Goal: Task Accomplishment & Management: Complete application form

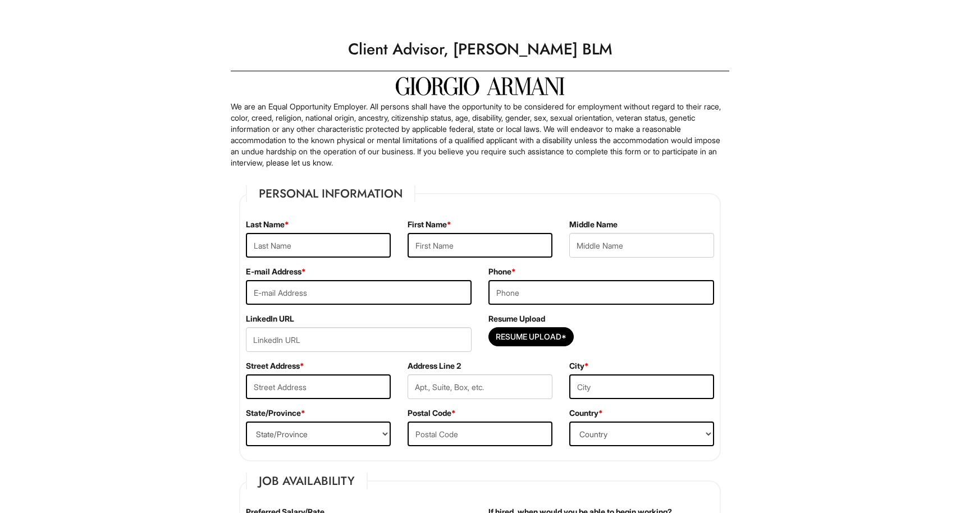
click at [345, 233] on div "Last Name *" at bounding box center [319, 242] width 162 height 47
click at [343, 246] on input "text" at bounding box center [318, 245] width 145 height 25
type input "Karseka"
type input "Diana"
type input "dkarseka@gmail.com"
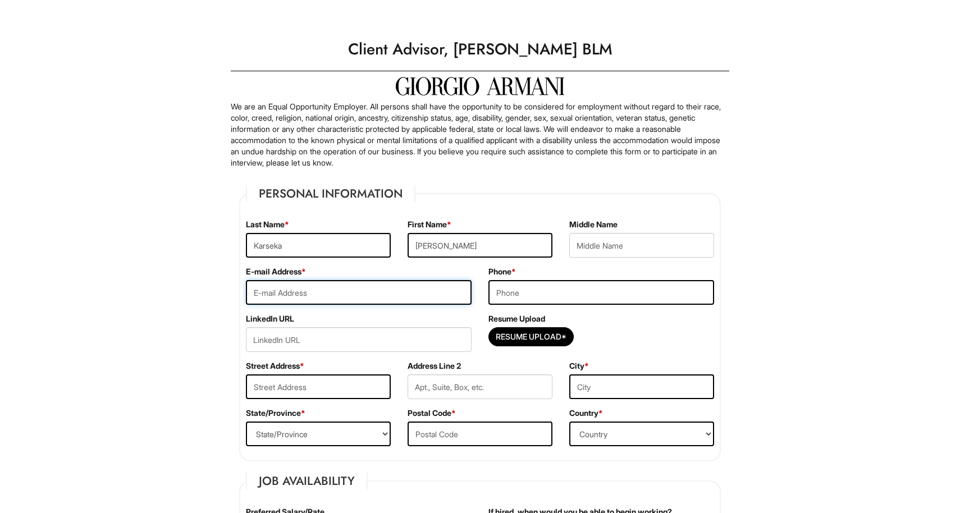
type input "1245314798"
type input "5445 N SHERIDAN RD"
type input "APT 1612"
type input "Chicago"
select select "IL"
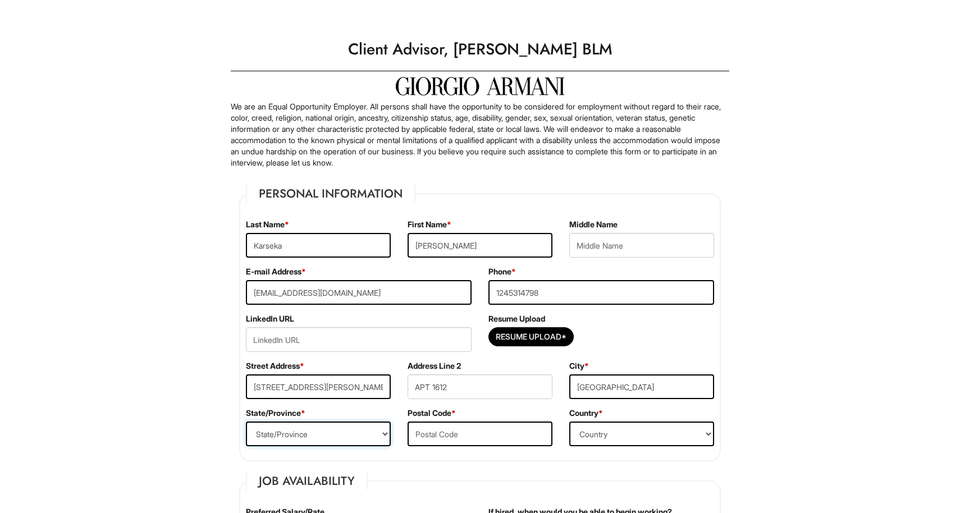
type input "60640"
select select "United States of America"
click at [584, 278] on div "Phone * 1245314798" at bounding box center [601, 289] width 243 height 47
click at [582, 286] on input "1245314798" at bounding box center [602, 292] width 226 height 25
type input "8723702835"
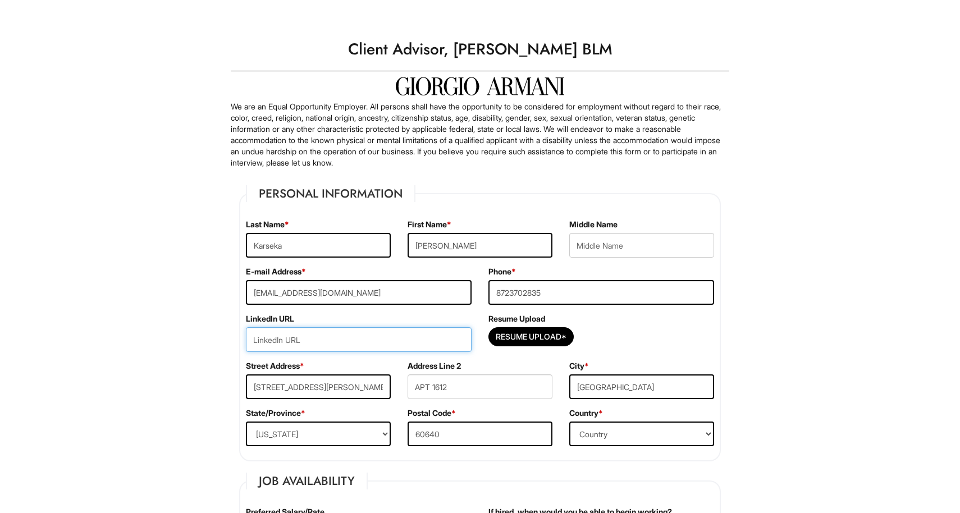
click at [341, 339] on input "url" at bounding box center [359, 339] width 226 height 25
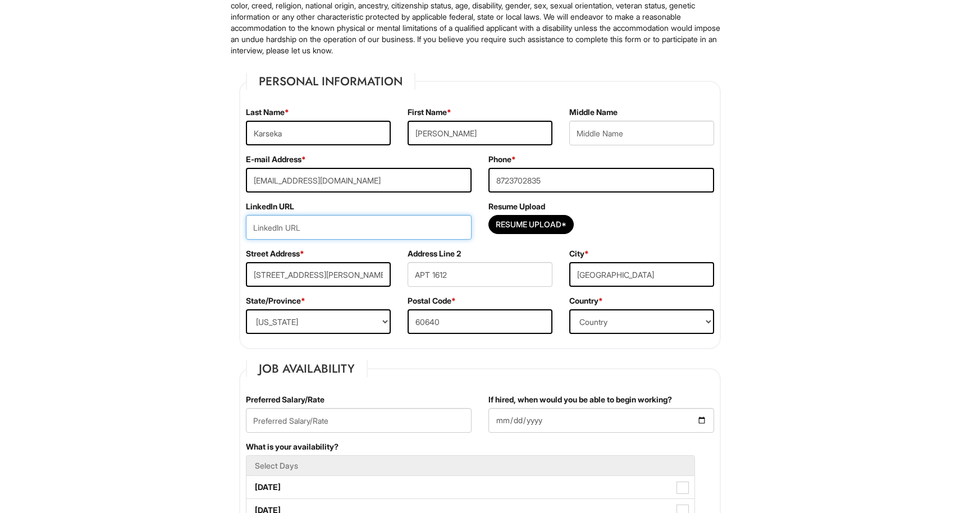
scroll to position [122, 0]
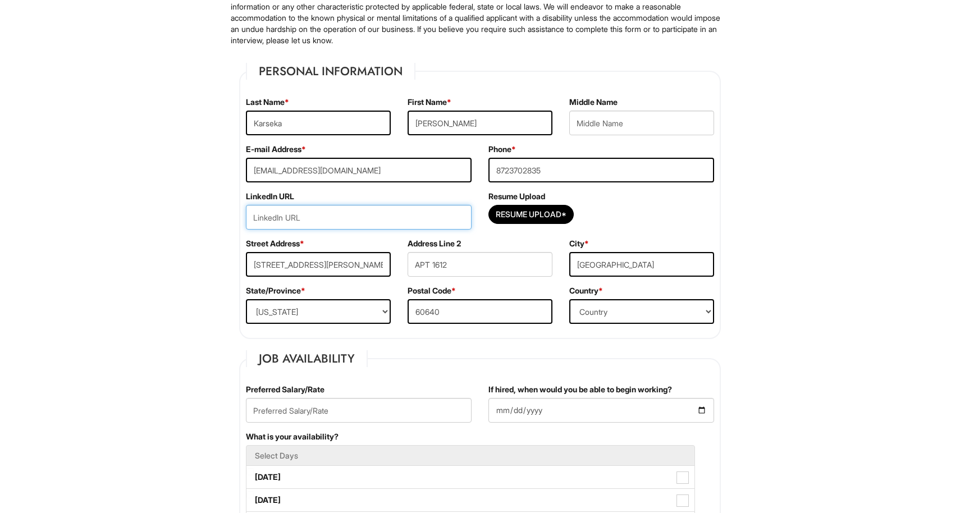
click at [336, 212] on input "url" at bounding box center [359, 217] width 226 height 25
paste input "https://www.linkedin.com/in/dianakarseka14/"
type input "https://www.linkedin.com/in/dianakarseka14/"
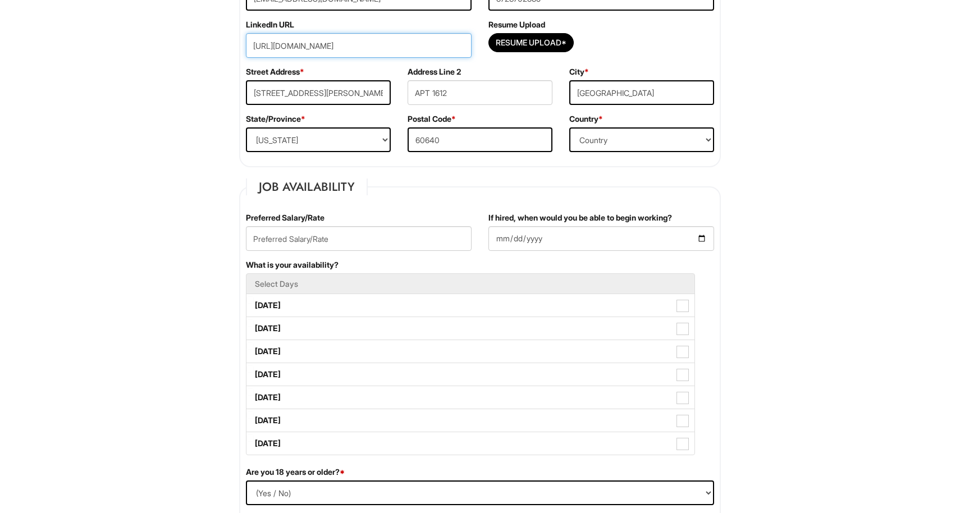
scroll to position [335, 0]
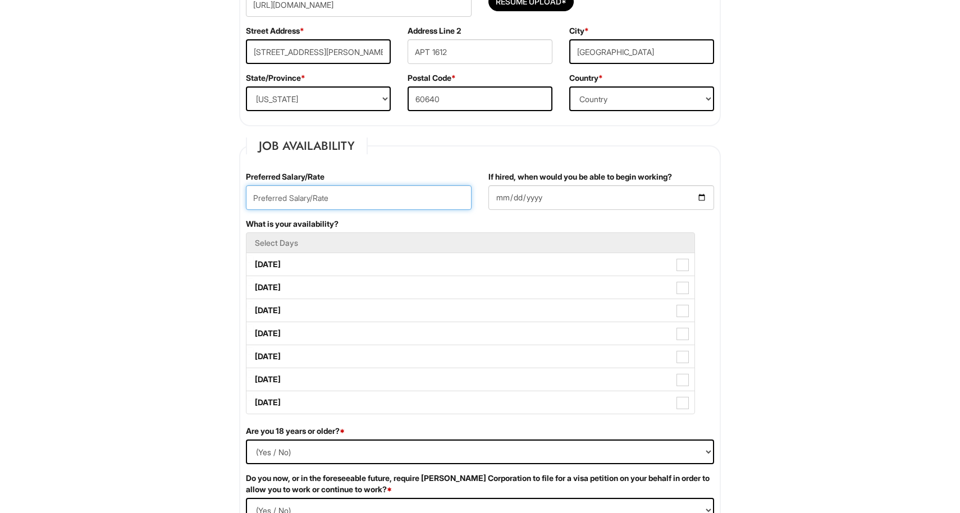
click at [390, 198] on input "text" at bounding box center [359, 197] width 226 height 25
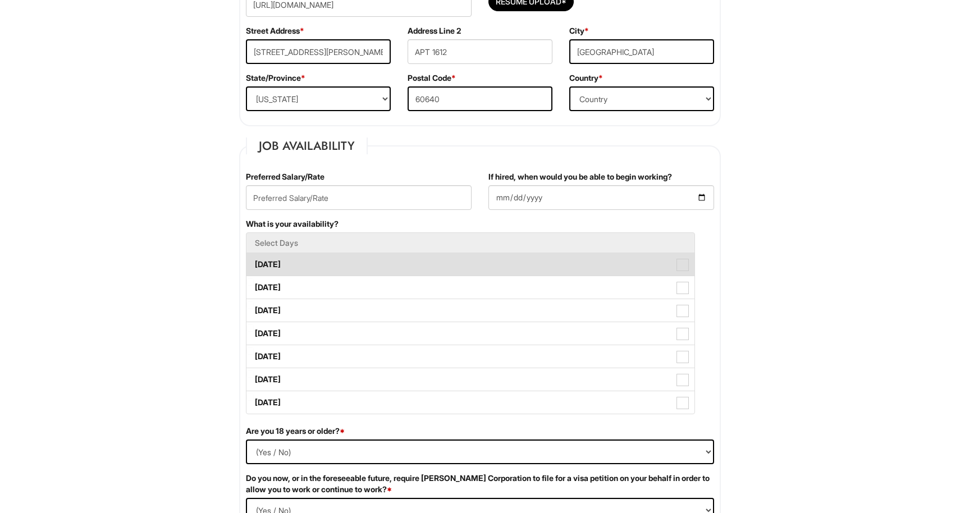
click at [344, 271] on label "Monday" at bounding box center [471, 264] width 448 height 22
click at [254, 263] on Available_Monday "Monday" at bounding box center [250, 259] width 7 height 7
checkbox Available_Monday "true"
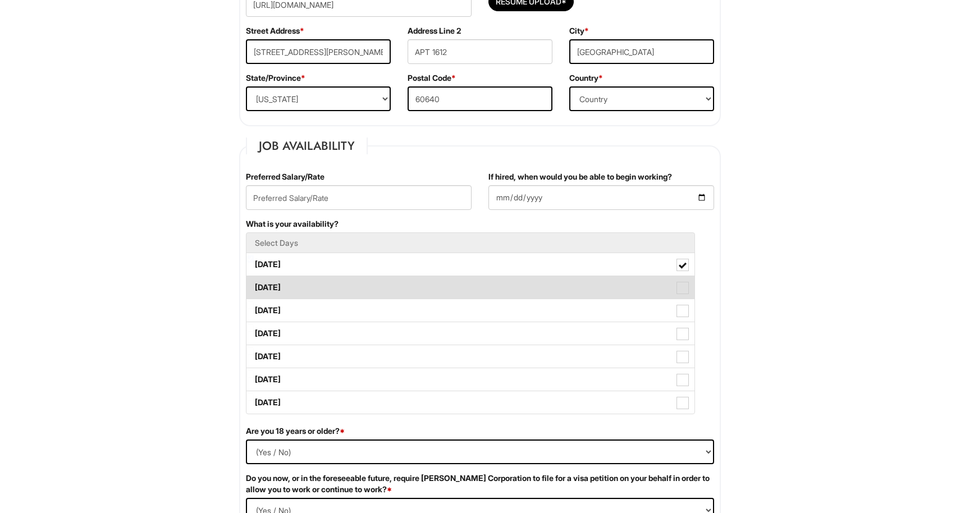
click at [342, 288] on label "Tuesday" at bounding box center [471, 287] width 448 height 22
click at [254, 286] on Available_Tuesday "Tuesday" at bounding box center [250, 282] width 7 height 7
checkbox Available_Tuesday "true"
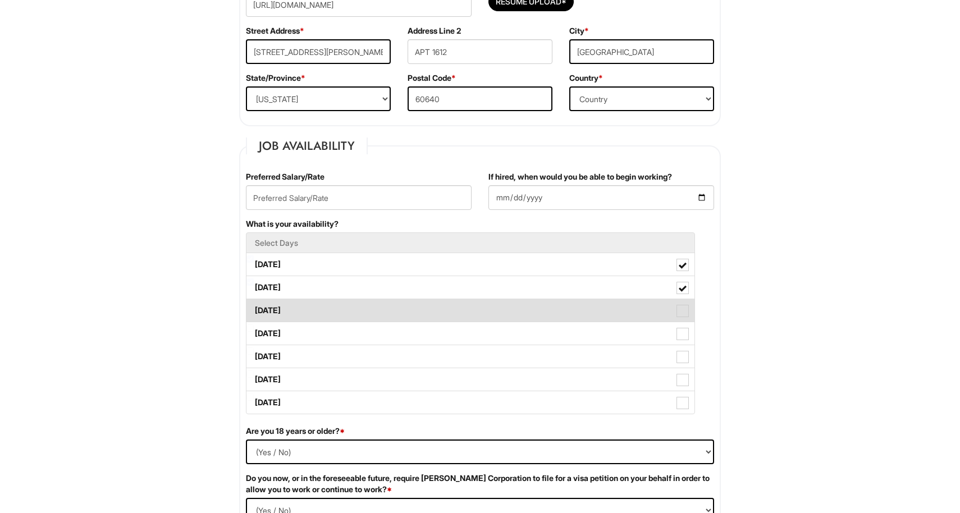
click at [337, 309] on label "Wednesday" at bounding box center [471, 310] width 448 height 22
click at [254, 309] on Available_Wednesday "Wednesday" at bounding box center [250, 305] width 7 height 7
checkbox Available_Wednesday "true"
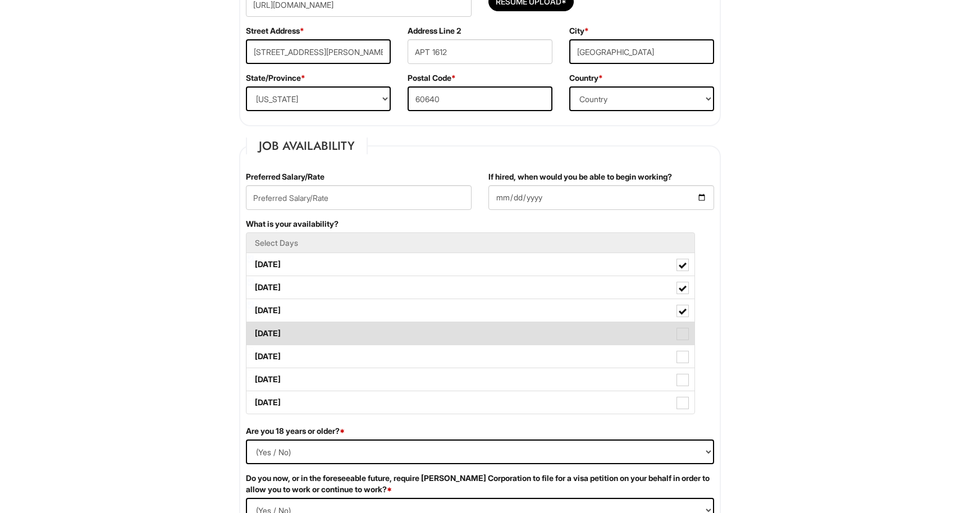
click at [330, 330] on label "Thursday" at bounding box center [471, 333] width 448 height 22
click at [254, 330] on Available_Thursday "Thursday" at bounding box center [250, 328] width 7 height 7
checkbox Available_Thursday "true"
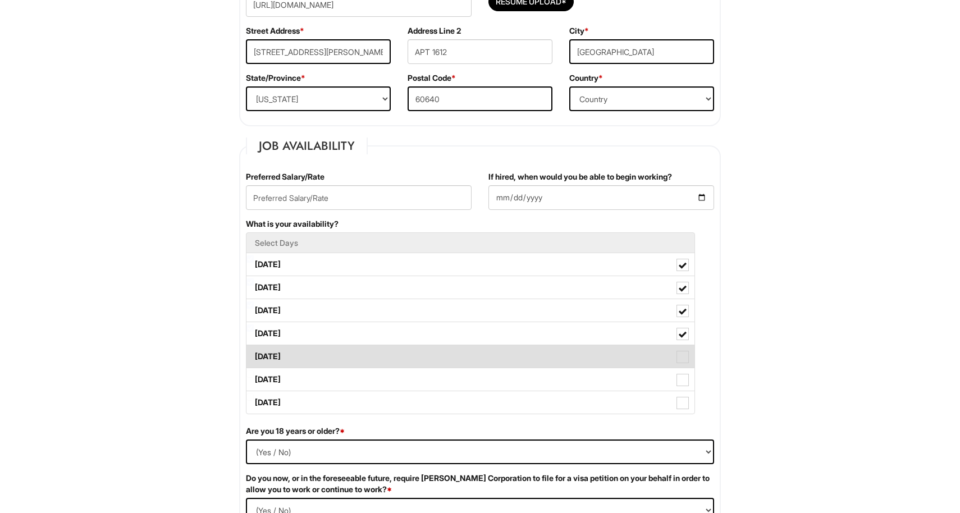
click at [325, 353] on label "Friday" at bounding box center [471, 356] width 448 height 22
click at [254, 353] on Available_Friday "Friday" at bounding box center [250, 351] width 7 height 7
checkbox Available_Friday "true"
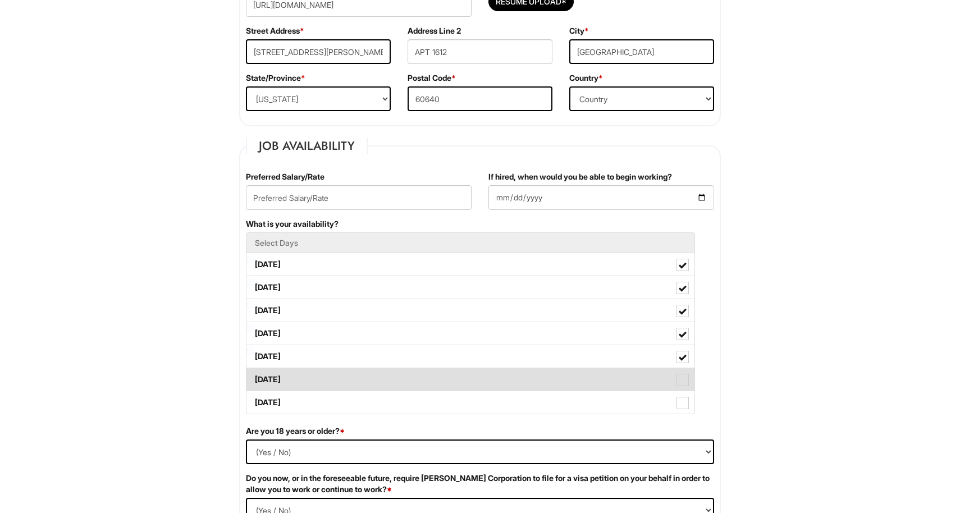
click at [320, 379] on label "Saturday" at bounding box center [471, 379] width 448 height 22
click at [254, 378] on Available_Saturday "Saturday" at bounding box center [250, 374] width 7 height 7
checkbox Available_Saturday "true"
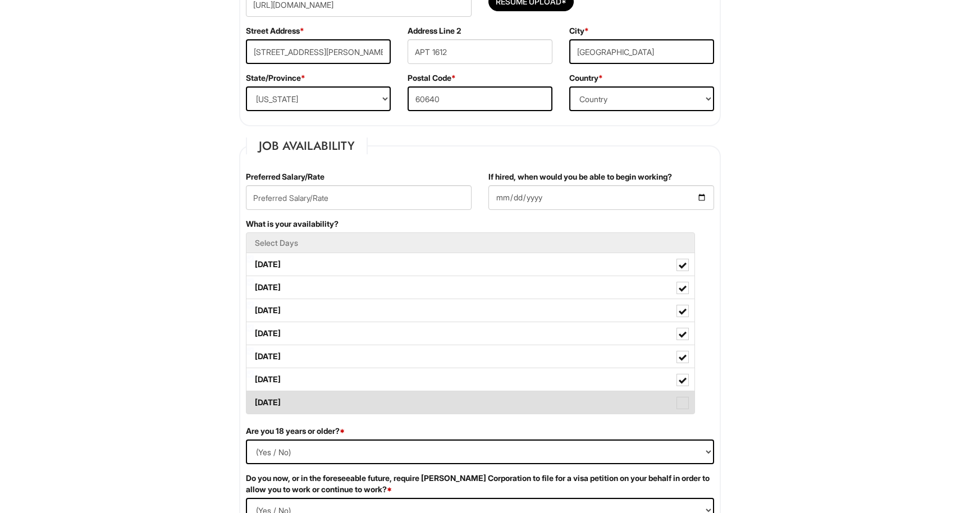
click at [320, 399] on label "Sunday" at bounding box center [471, 402] width 448 height 22
click at [254, 399] on Available_Sunday "Sunday" at bounding box center [250, 397] width 7 height 7
checkbox Available_Sunday "true"
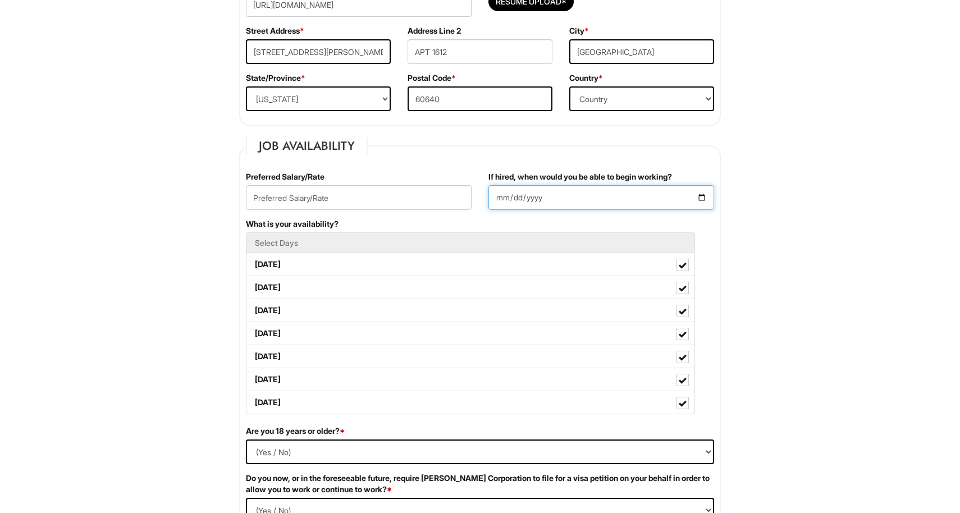
click at [550, 198] on input "If hired, when would you be able to begin working?" at bounding box center [602, 197] width 226 height 25
click at [698, 195] on input "If hired, when would you be able to begin working?" at bounding box center [602, 197] width 226 height 25
click at [577, 194] on input "2025-09-02" at bounding box center [602, 197] width 226 height 25
click at [692, 195] on input "2025-09-02" at bounding box center [602, 197] width 226 height 25
click at [698, 195] on input "2025-09-02" at bounding box center [602, 197] width 226 height 25
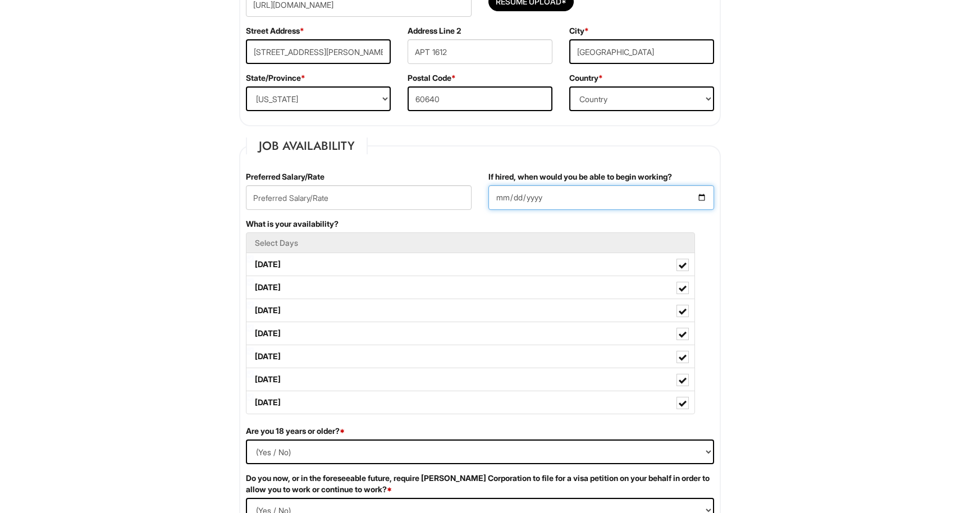
type input "2025-10-02"
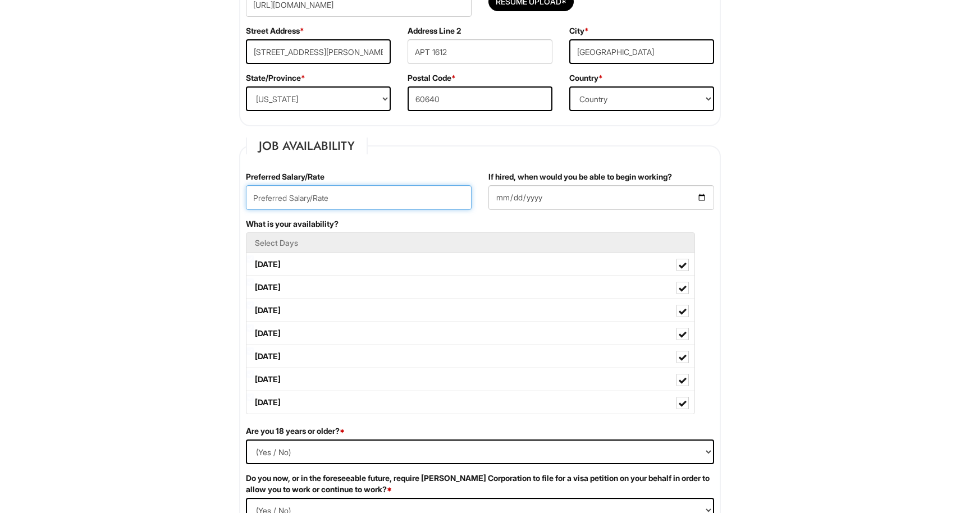
click at [361, 201] on input "text" at bounding box center [359, 197] width 226 height 25
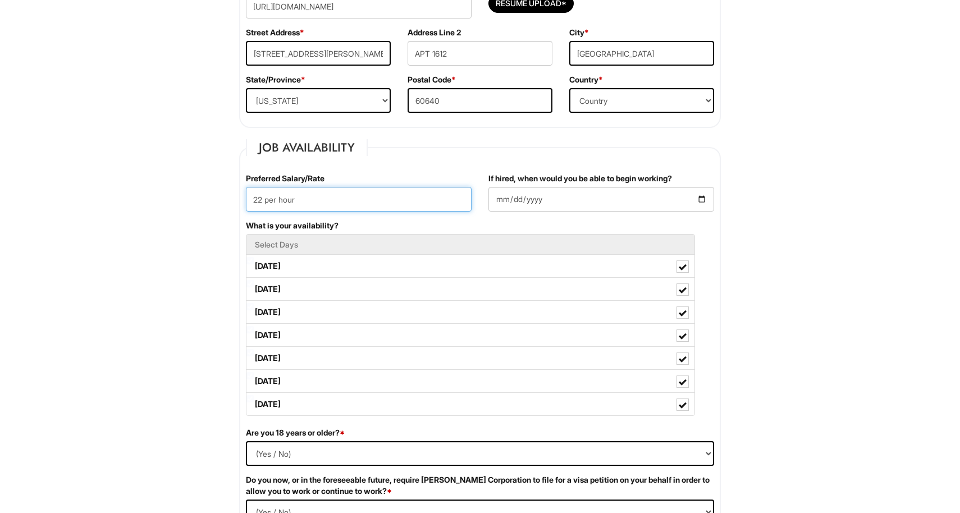
click at [252, 201] on input "22 per hour" at bounding box center [359, 199] width 226 height 25
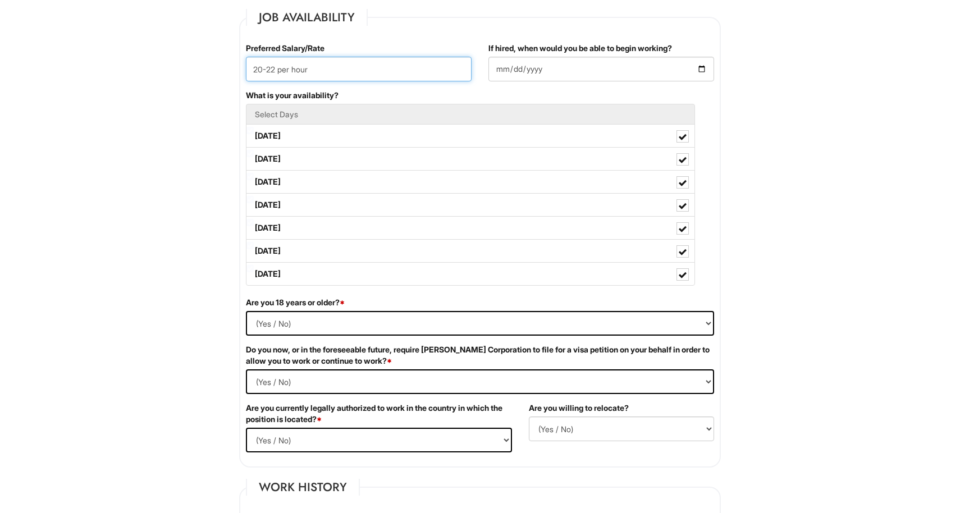
scroll to position [526, 0]
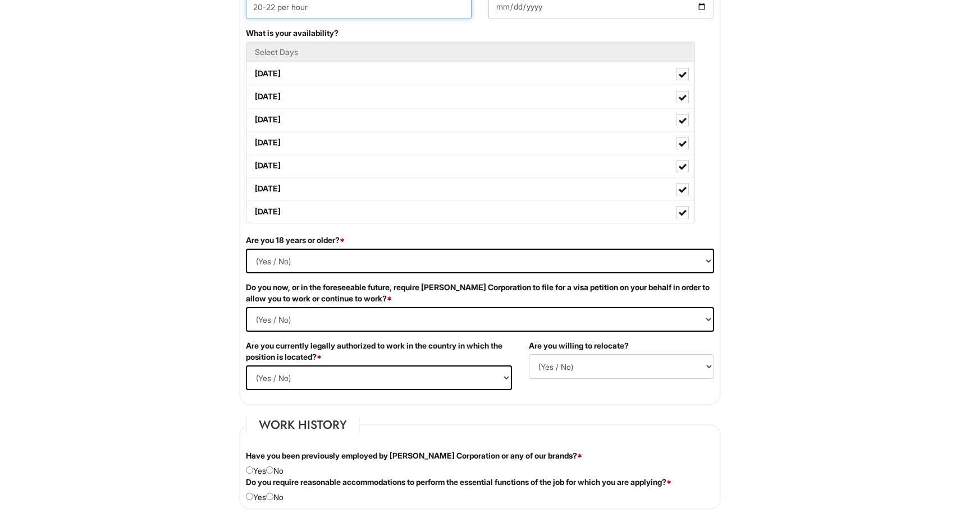
type input "20-22 per hour"
click at [288, 260] on select "(Yes / No) Yes No" at bounding box center [480, 261] width 468 height 25
select select "Yes"
click at [246, 249] on select "(Yes / No) Yes No" at bounding box center [480, 261] width 468 height 25
click at [284, 318] on Required "(Yes / No) Yes No" at bounding box center [480, 319] width 468 height 25
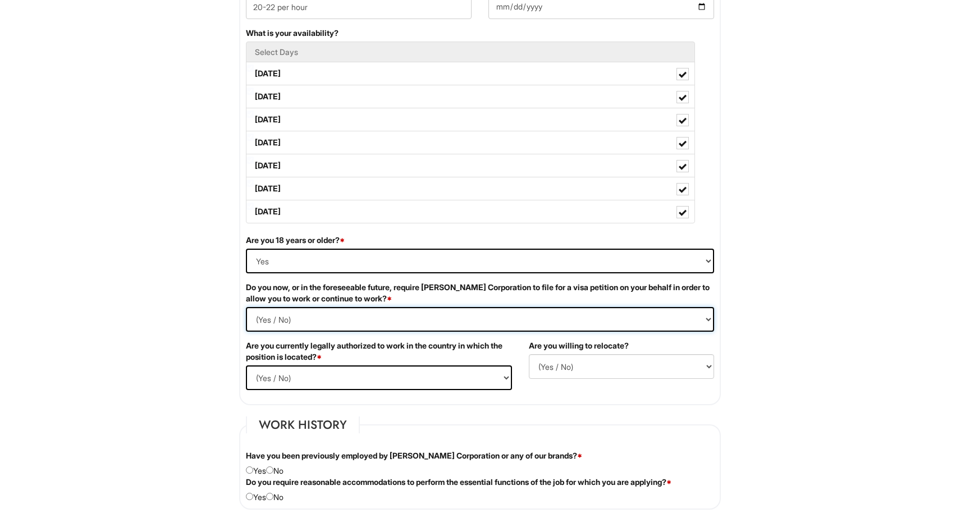
select Required "No"
click at [246, 307] on Required "(Yes / No) Yes No" at bounding box center [480, 319] width 468 height 25
click at [292, 381] on select "(Yes / No) Yes No" at bounding box center [379, 378] width 266 height 25
select select "Yes"
click at [246, 366] on select "(Yes / No) Yes No" at bounding box center [379, 378] width 266 height 25
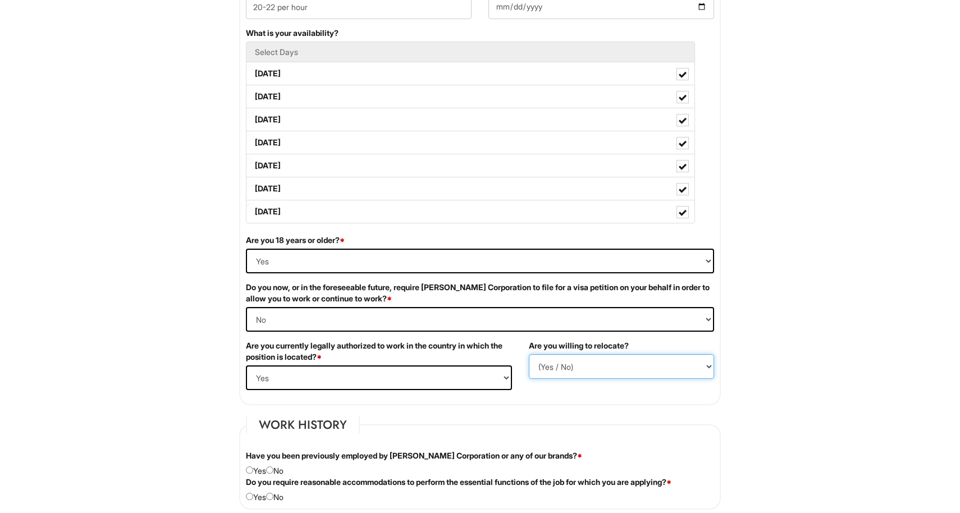
click at [582, 364] on select "(Yes / No) No Yes" at bounding box center [621, 366] width 185 height 25
click at [529, 354] on select "(Yes / No) No Yes" at bounding box center [621, 366] width 185 height 25
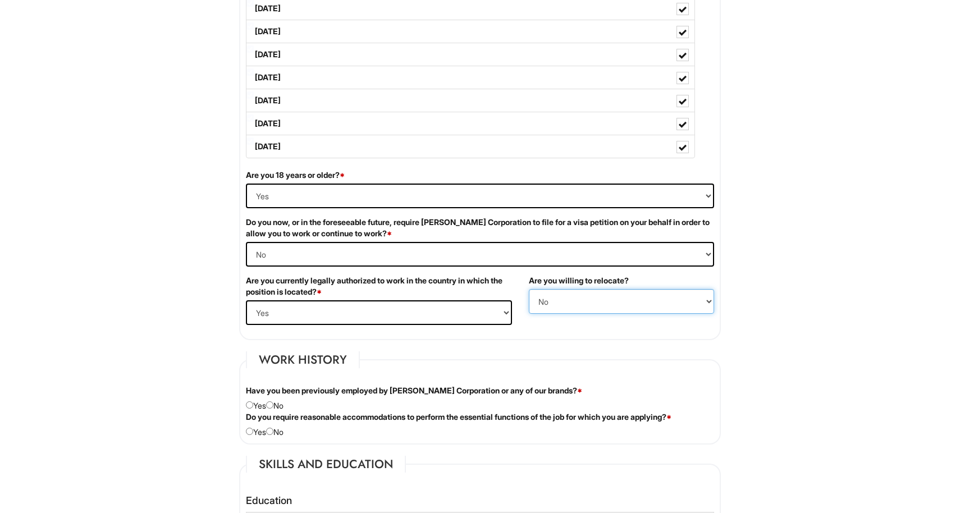
scroll to position [596, 0]
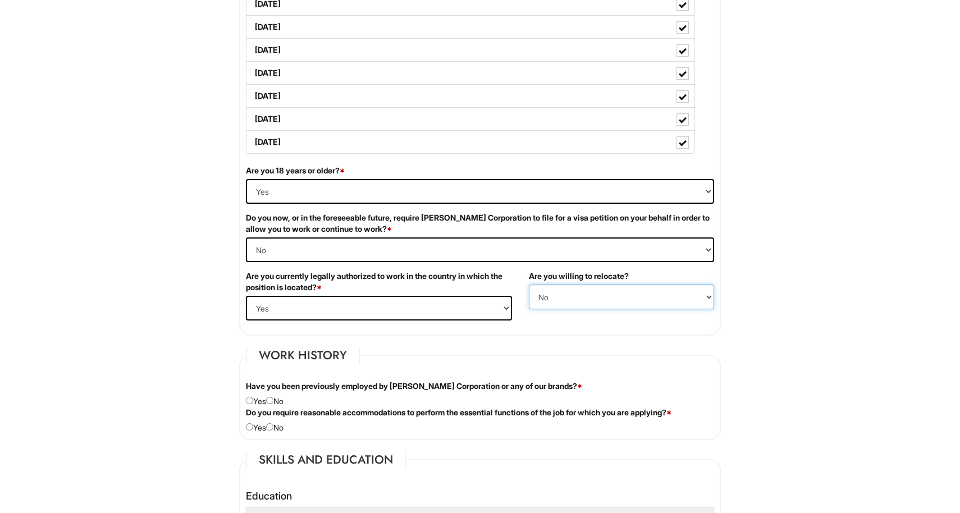
click at [598, 292] on select "(Yes / No) No Yes" at bounding box center [621, 297] width 185 height 25
select select "Y"
click at [529, 285] on select "(Yes / No) No Yes" at bounding box center [621, 297] width 185 height 25
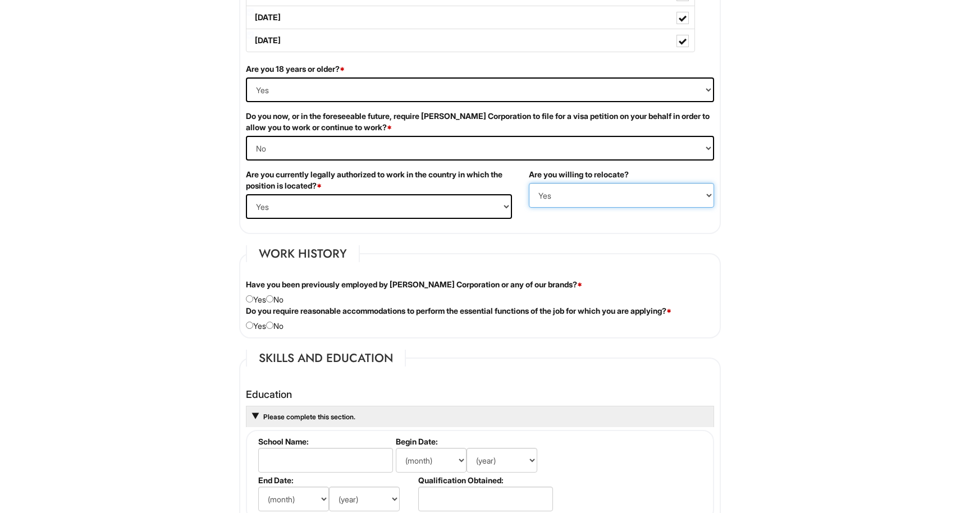
scroll to position [714, 0]
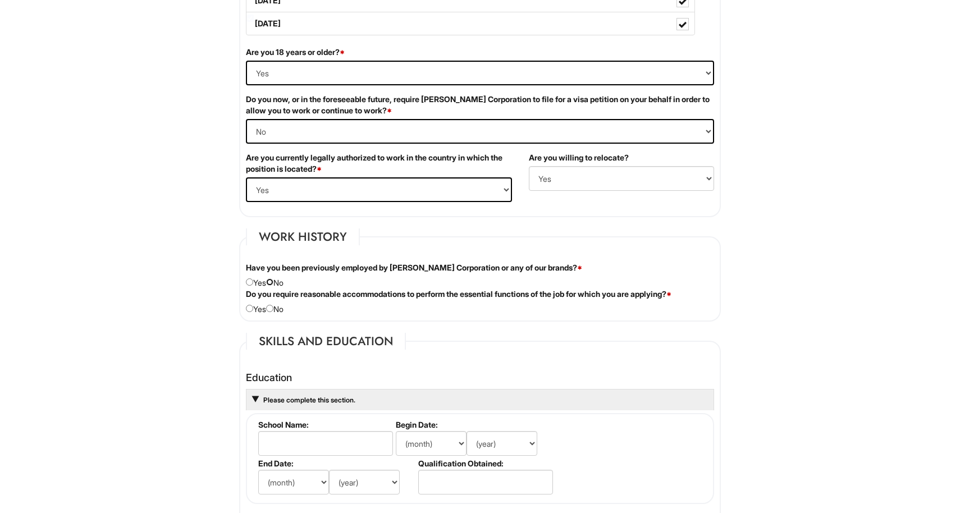
click at [274, 283] on input "radio" at bounding box center [269, 282] width 7 height 7
radio input "true"
click at [275, 312] on div "Do you require reasonable accommodations to perform the essential functions of …" at bounding box center [480, 302] width 485 height 26
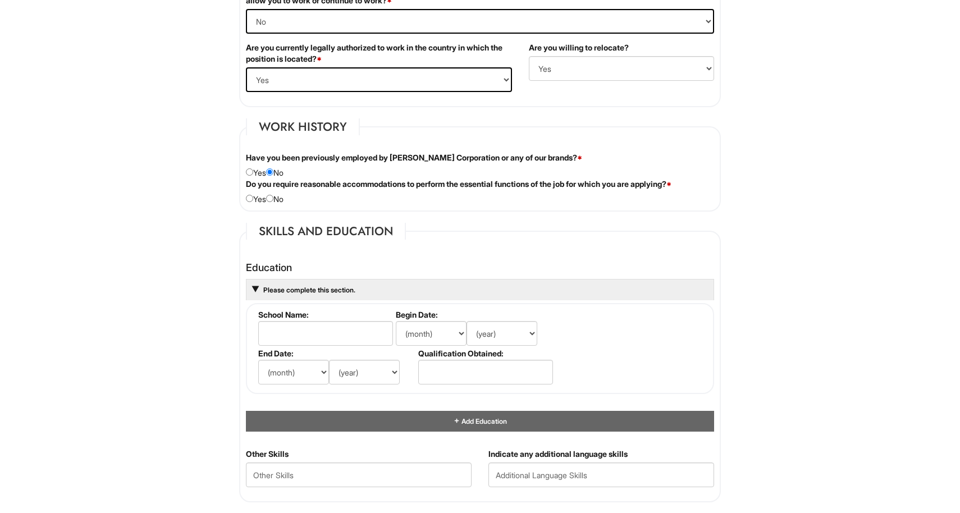
scroll to position [864, 0]
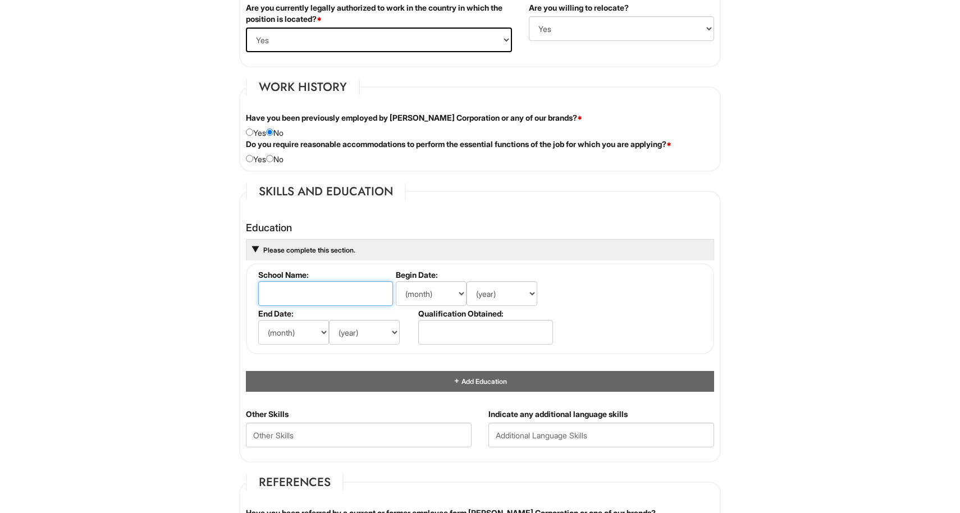
click at [294, 297] on input "text" at bounding box center [325, 293] width 135 height 25
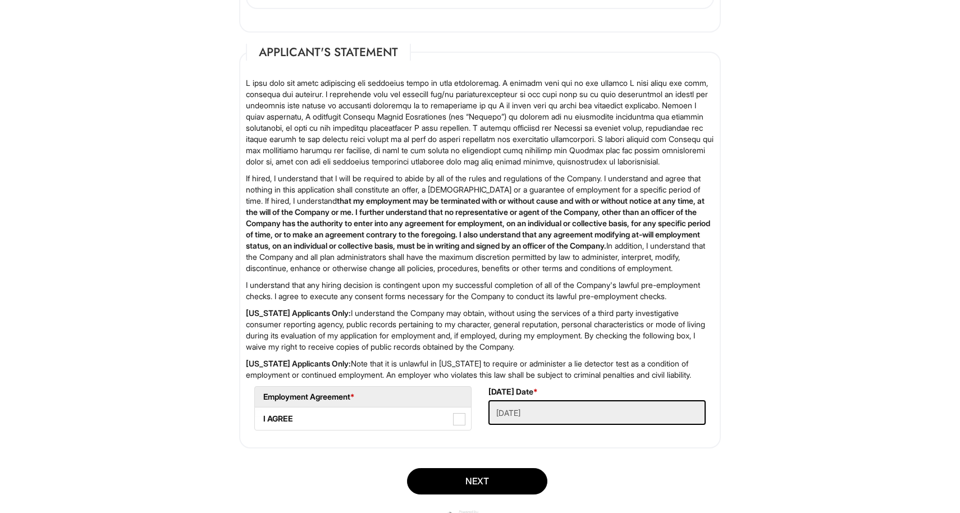
scroll to position [1725, 0]
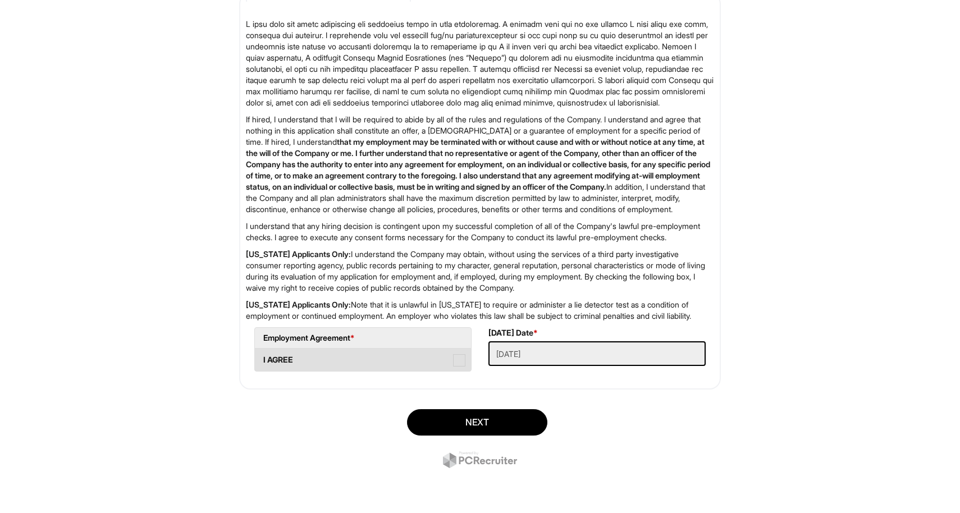
click at [457, 367] on label "I AGREE" at bounding box center [363, 360] width 216 height 22
click at [262, 358] on AGREE "I AGREE" at bounding box center [258, 354] width 7 height 7
checkbox AGREE "true"
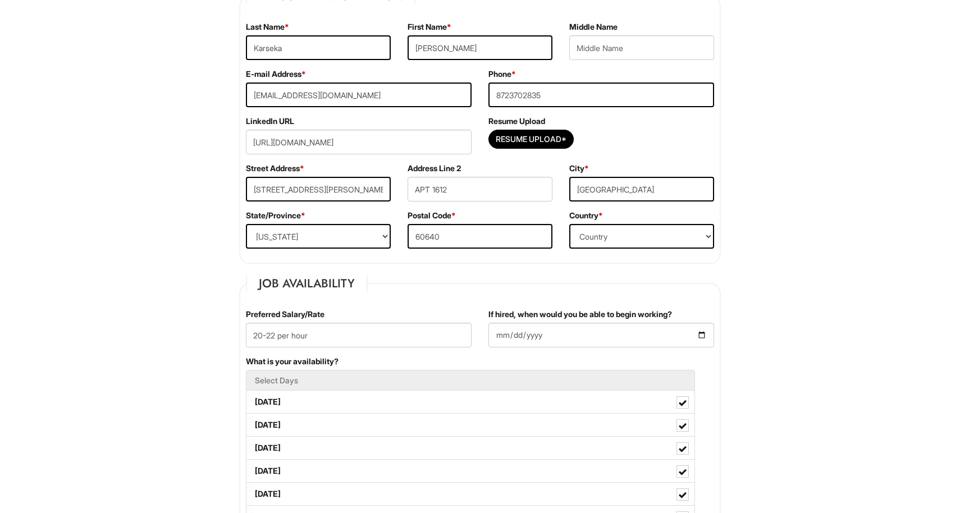
scroll to position [198, 0]
click at [534, 135] on input "Resume Upload*" at bounding box center [531, 139] width 84 height 18
type input "C:\fakepath\Diana Karseka CV .docx"
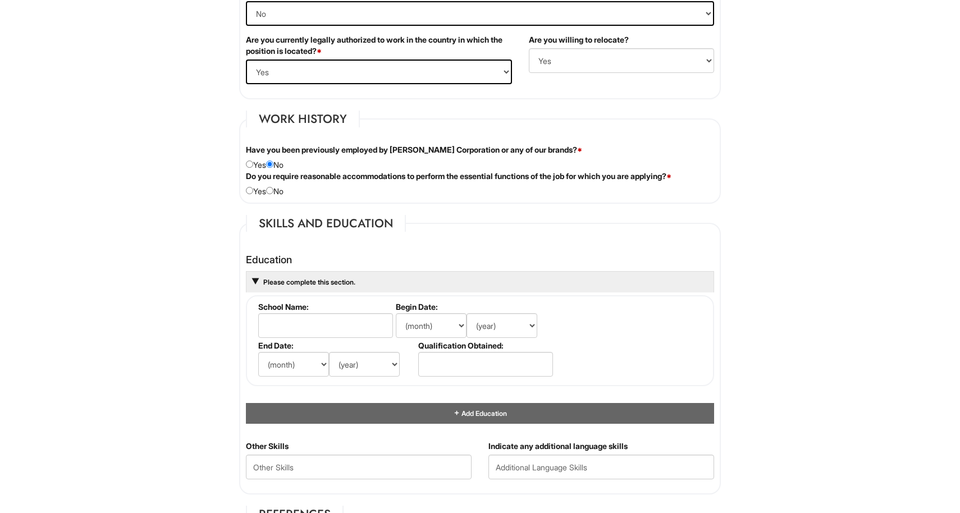
scroll to position [911, 0]
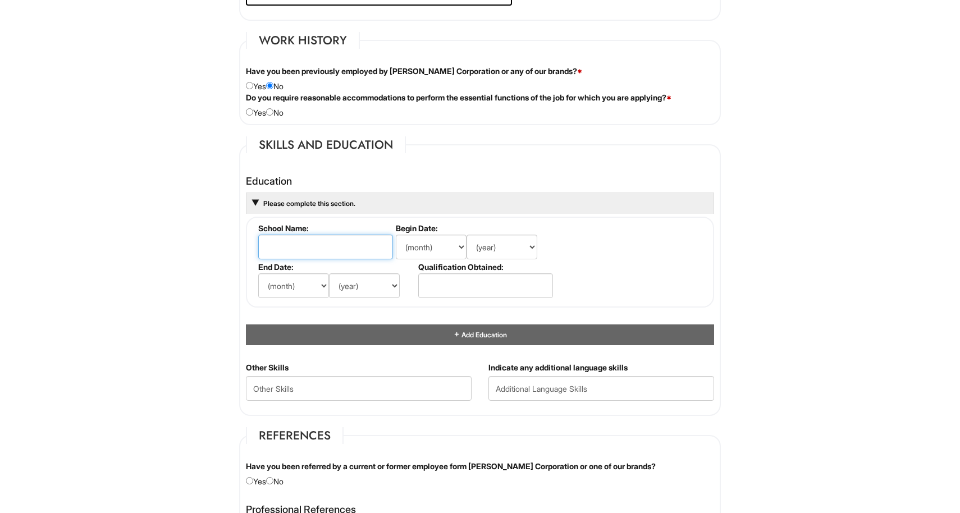
click at [349, 246] on input "text" at bounding box center [325, 247] width 135 height 25
type input "Arizona State University"
click at [442, 257] on select "(month) Jan Feb Mar Apr May Jun Jul Aug Sep Oct Nov Dec" at bounding box center [431, 247] width 71 height 25
select select "8"
click at [396, 235] on select "(month) Jan Feb Mar Apr May Jun Jul Aug Sep Oct Nov Dec" at bounding box center [431, 247] width 71 height 25
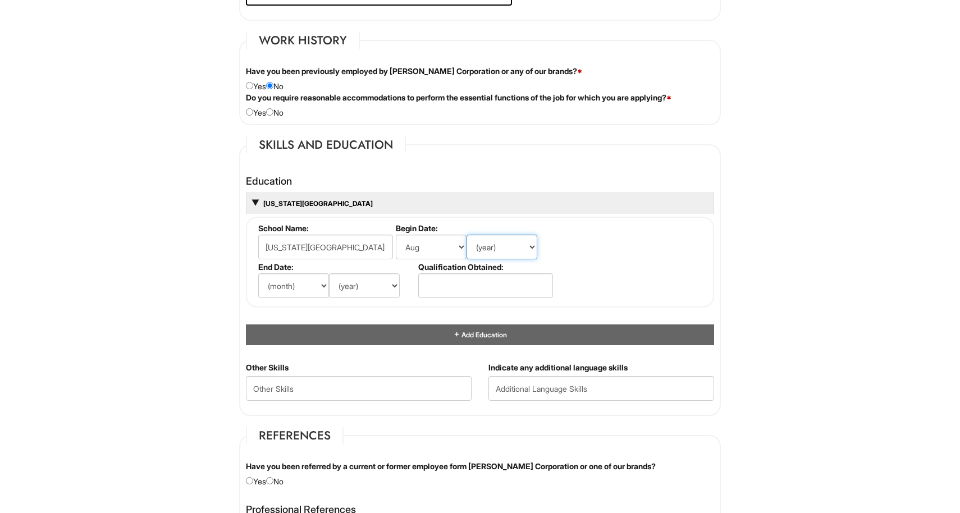
click at [510, 254] on select "(year) 2029 2028 2027 2026 2025 2024 2023 2022 2021 2020 2019 2018 2017 2016 20…" at bounding box center [502, 247] width 71 height 25
select select "2025"
click at [467, 235] on select "(year) 2029 2028 2027 2026 2025 2024 2023 2022 2021 2020 2019 2018 2017 2016 20…" at bounding box center [502, 247] width 71 height 25
click at [287, 290] on select "(month) Jan Feb Mar Apr May Jun Jul Aug Sep Oct Nov Dec" at bounding box center [293, 286] width 71 height 25
select select "7"
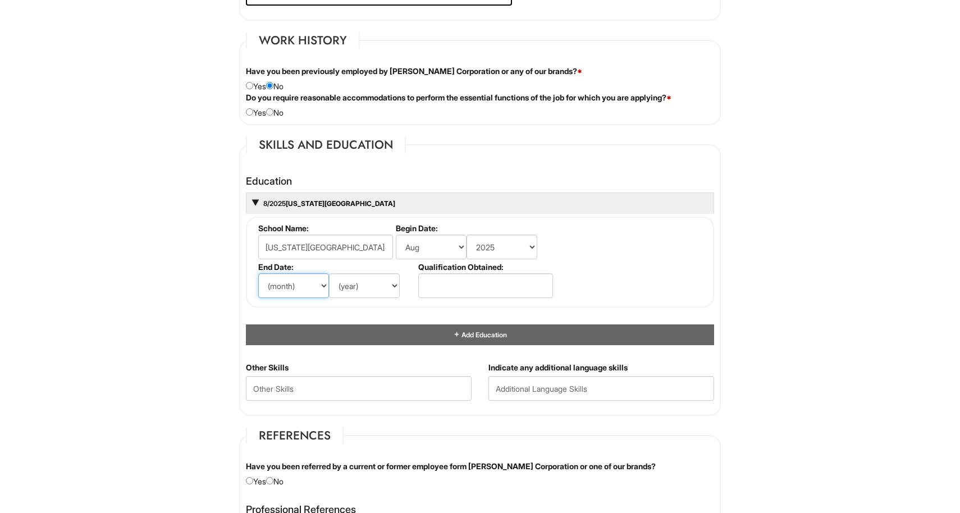
click at [258, 274] on select "(month) Jan Feb Mar Apr May Jun Jul Aug Sep Oct Nov Dec" at bounding box center [293, 286] width 71 height 25
click at [359, 286] on select "(year) 2029 2028 2027 2026 2025 2024 2023 2022 2021 2020 2019 2018 2017 2016 20…" at bounding box center [364, 286] width 71 height 25
select select "2026"
click at [329, 274] on select "(year) 2029 2028 2027 2026 2025 2024 2023 2022 2021 2020 2019 2018 2017 2016 20…" at bounding box center [364, 286] width 71 height 25
click at [460, 292] on input "text" at bounding box center [485, 286] width 135 height 25
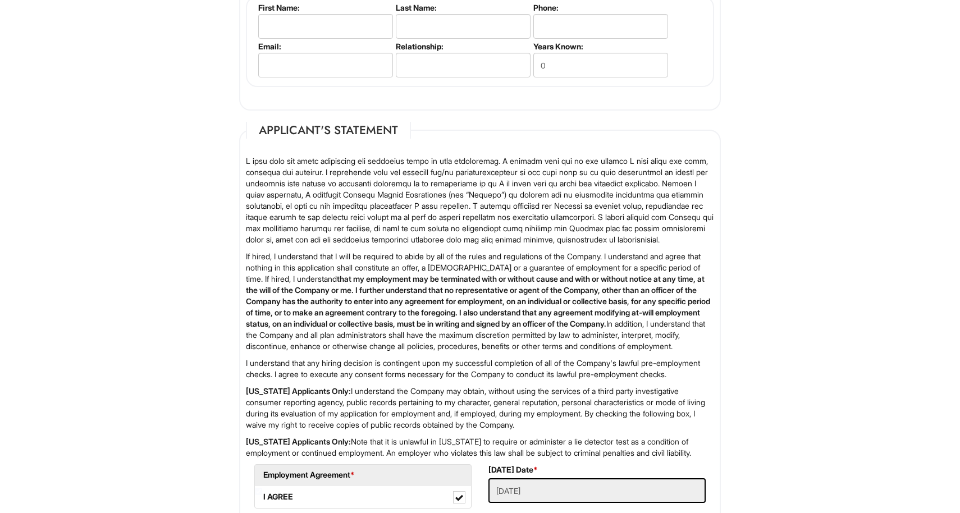
scroll to position [1725, 0]
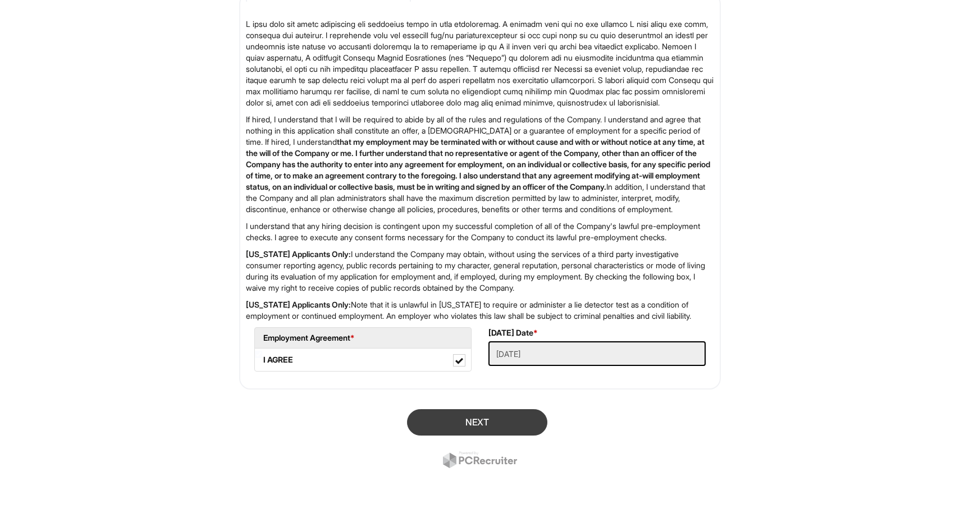
type input "Managment & Leadership (Master's Degree)"
click at [472, 429] on button "Next" at bounding box center [477, 422] width 140 height 26
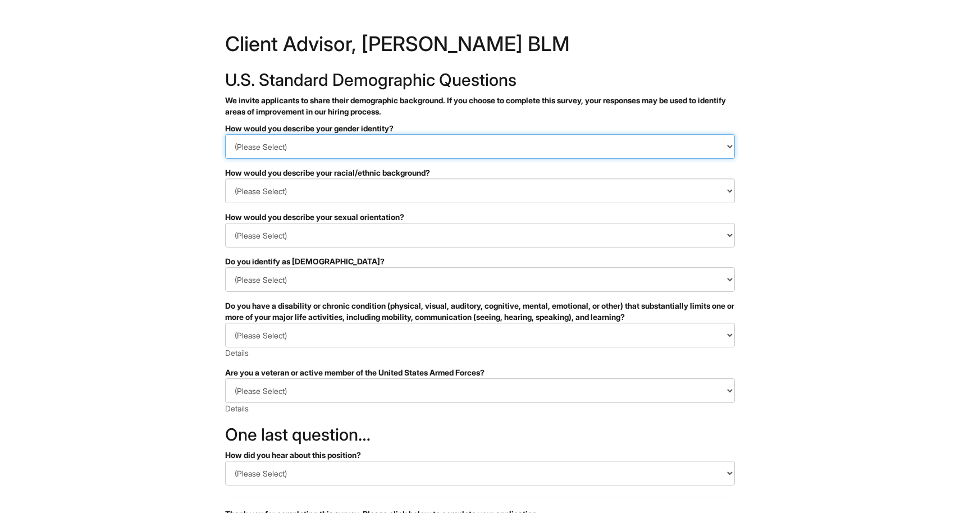
click at [459, 136] on select "(Please Select) Man Woman Non-binary I prefer to self-describe I don't wish to …" at bounding box center [480, 146] width 510 height 25
select select "Woman"
click at [225, 134] on select "(Please Select) Man Woman Non-binary I prefer to self-describe I don't wish to …" at bounding box center [480, 146] width 510 height 25
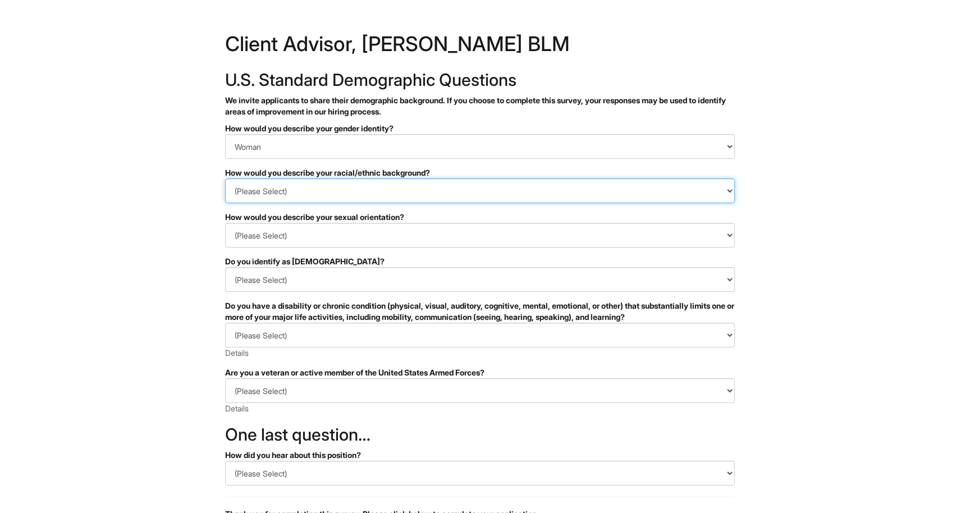
click at [402, 194] on select "(Please Select) Black or of African descent East Asian Hispanic, Latinx or of S…" at bounding box center [480, 191] width 510 height 25
select select "White or European"
click at [225, 179] on select "(Please Select) Black or of African descent East Asian Hispanic, Latinx or of S…" at bounding box center [480, 191] width 510 height 25
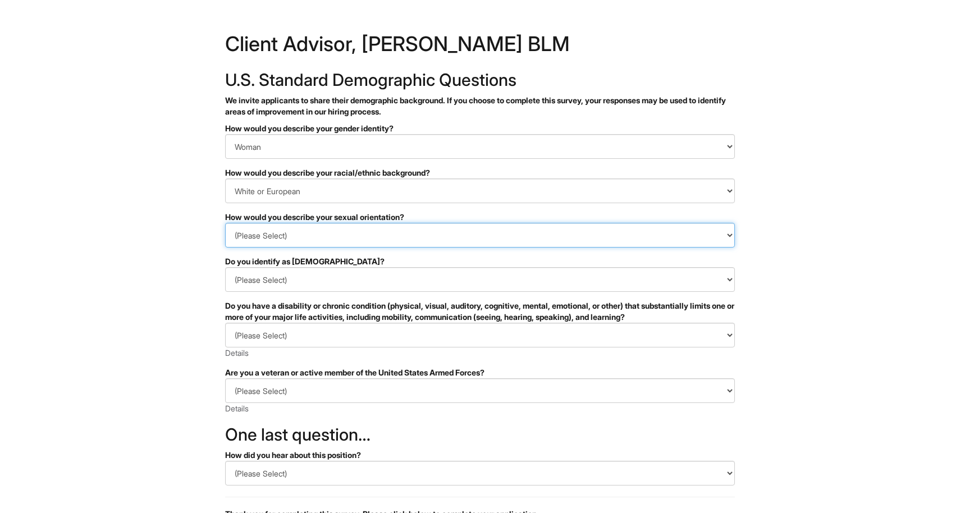
click at [339, 235] on select "(Please Select) Asexual Bisexual and/or pansexual Gay Heterosexual Lesbian Quee…" at bounding box center [480, 235] width 510 height 25
select select "Heterosexual"
click at [225, 223] on select "(Please Select) Asexual Bisexual and/or pansexual Gay Heterosexual Lesbian Quee…" at bounding box center [480, 235] width 510 height 25
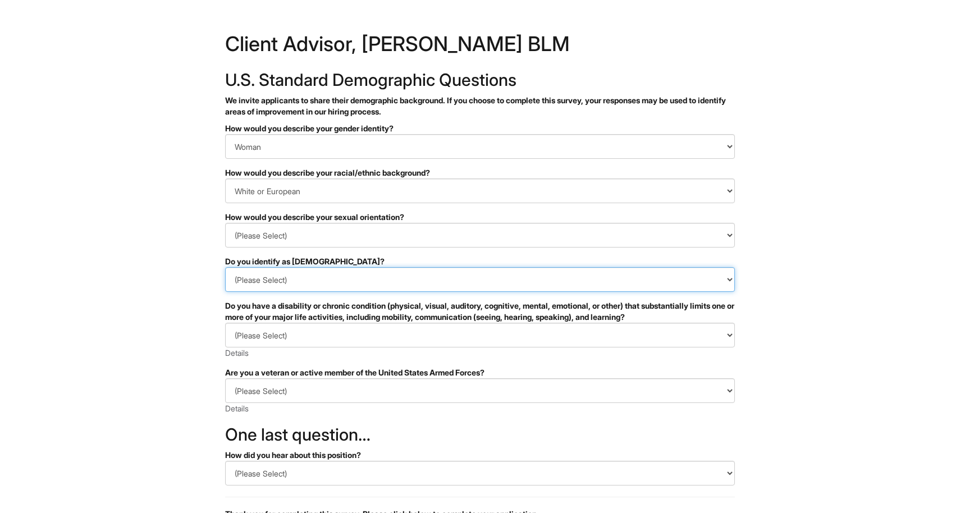
click at [314, 283] on select "(Please Select) Yes No I prefer to self-describe I don't wish to answer" at bounding box center [480, 279] width 510 height 25
select select "No"
click at [225, 267] on select "(Please Select) Yes No I prefer to self-describe I don't wish to answer" at bounding box center [480, 279] width 510 height 25
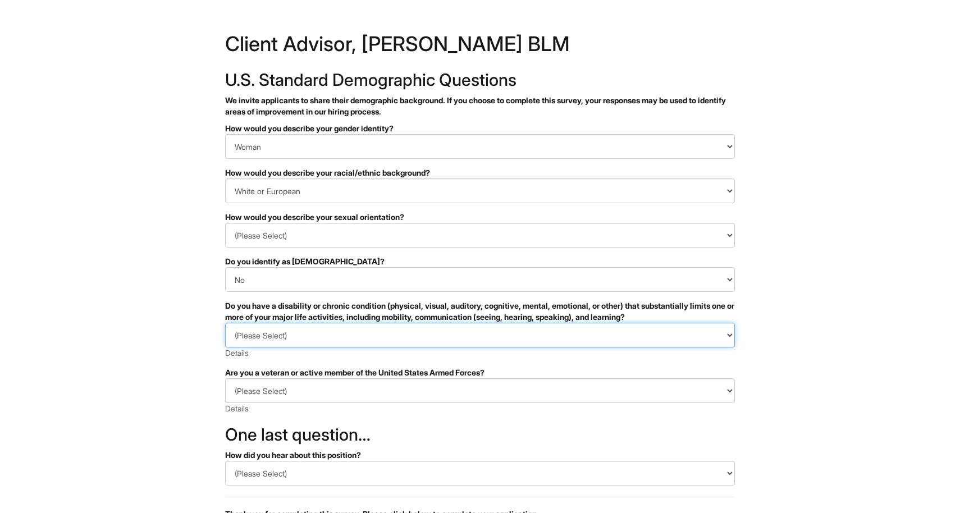
click at [303, 328] on select "(Please Select) YES, I HAVE A DISABILITY (or previously had a disability) NO, I…" at bounding box center [480, 335] width 510 height 25
select select "NO, I DON'T HAVE A DISABILITY"
click at [225, 323] on select "(Please Select) YES, I HAVE A DISABILITY (or previously had a disability) NO, I…" at bounding box center [480, 335] width 510 height 25
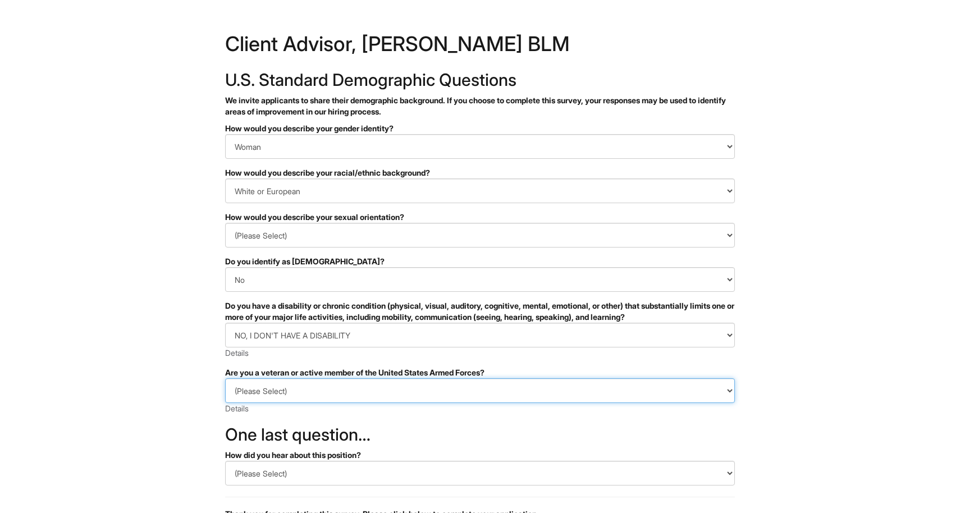
click at [287, 390] on select "(Please Select) I IDENTIFY AS ONE OR MORE OF THE CLASSIFICATIONS OF PROTECTED V…" at bounding box center [480, 391] width 510 height 25
select select "I AM NOT A PROTECTED VETERAN"
click at [225, 379] on select "(Please Select) I IDENTIFY AS ONE OR MORE OF THE CLASSIFICATIONS OF PROTECTED V…" at bounding box center [480, 391] width 510 height 25
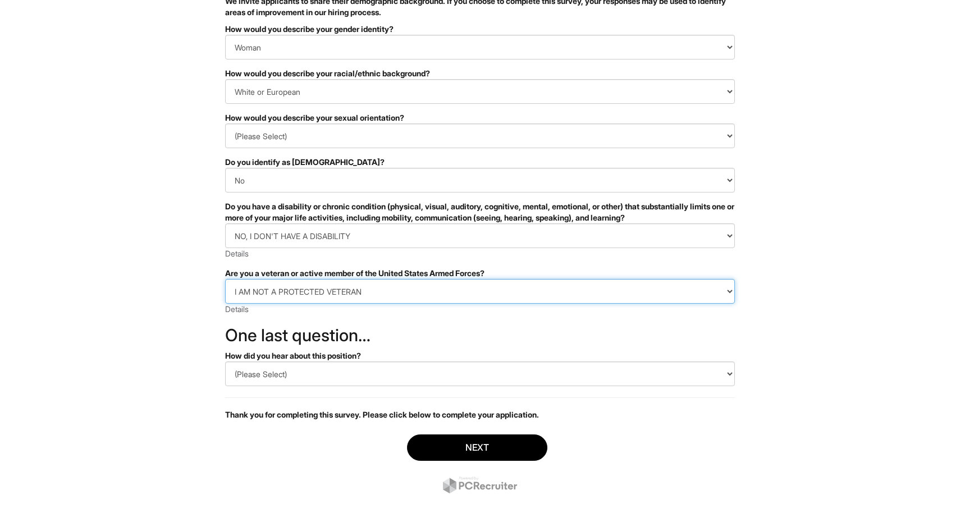
scroll to position [119, 0]
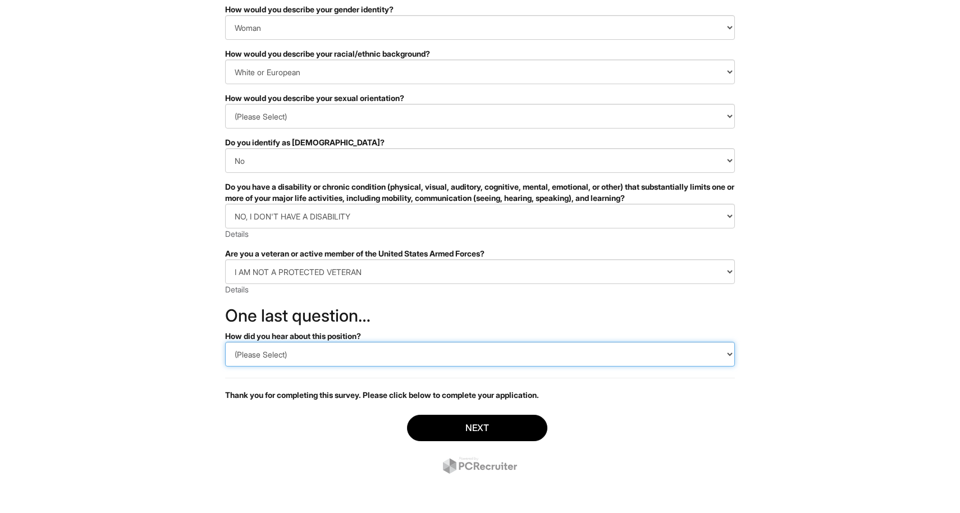
click at [303, 352] on select "(Please Select) CareerBuilder Indeed LinkedIn Monster Referral Other" at bounding box center [480, 354] width 510 height 25
select select "LinkedIn"
click at [225, 342] on select "(Please Select) CareerBuilder Indeed LinkedIn Monster Referral Other" at bounding box center [480, 354] width 510 height 25
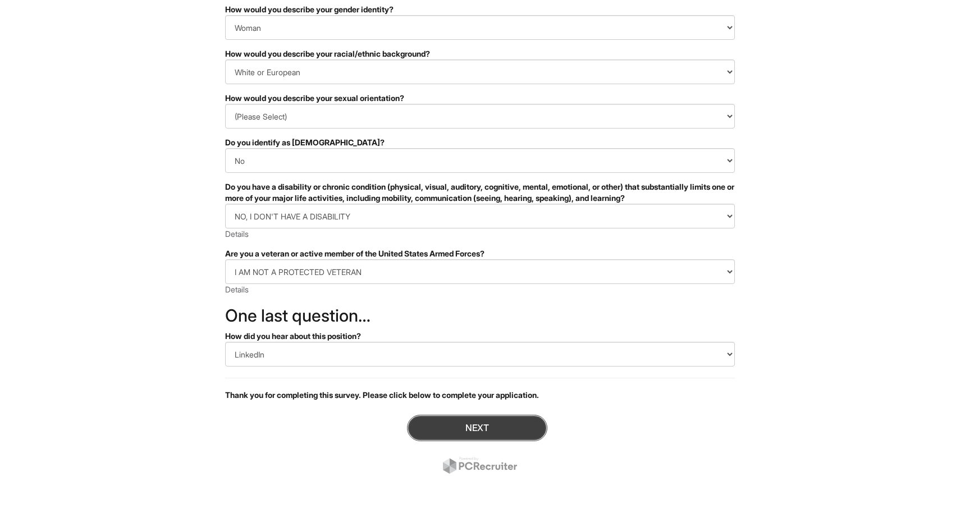
click at [462, 427] on button "Next" at bounding box center [477, 428] width 140 height 26
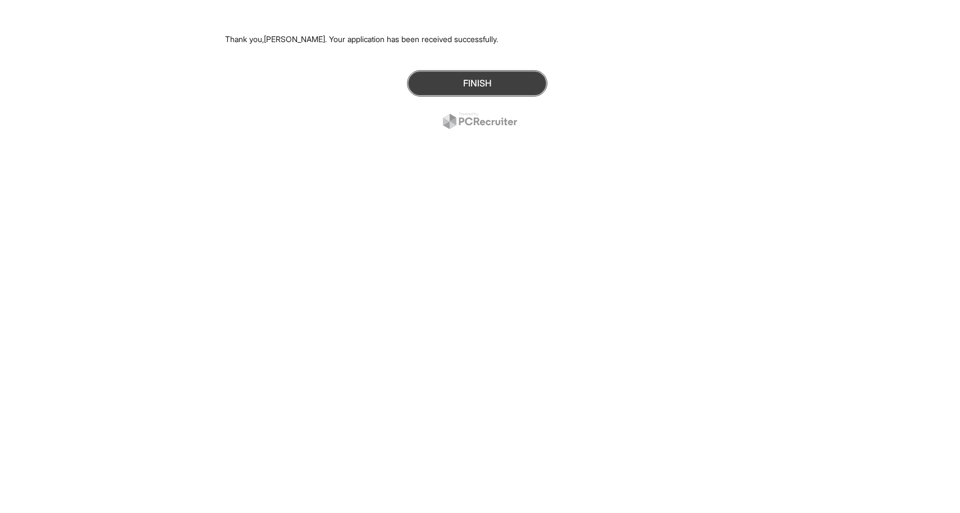
click at [500, 90] on button "Finish" at bounding box center [477, 83] width 140 height 26
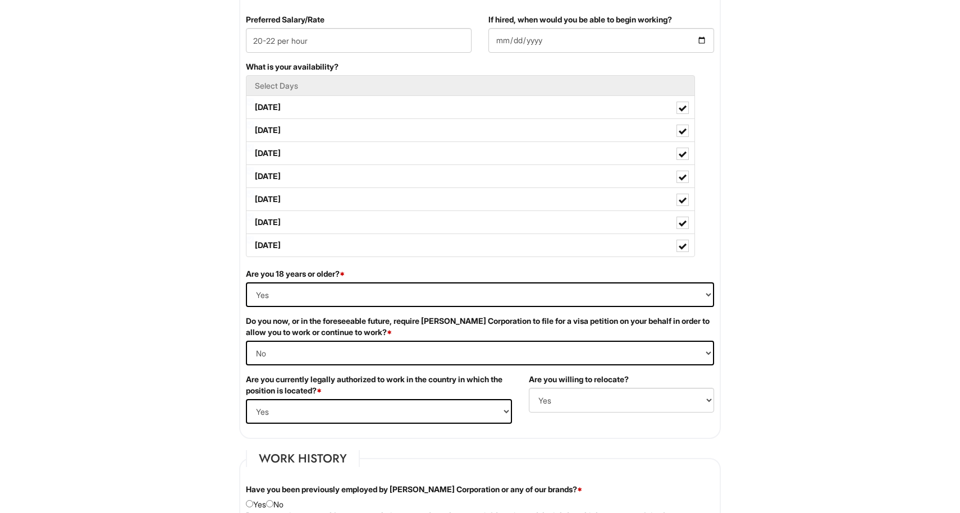
scroll to position [322, 0]
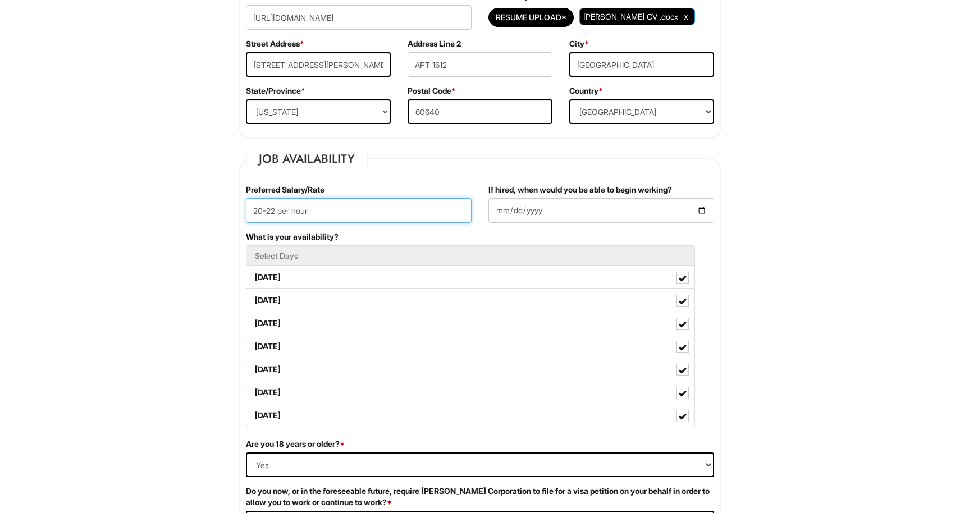
click at [278, 211] on input "20-22 per hour" at bounding box center [359, 210] width 226 height 25
click at [266, 209] on input "20-22 per hour" at bounding box center [359, 210] width 226 height 25
click at [263, 211] on input "22 per hour" at bounding box center [359, 210] width 226 height 25
click at [333, 211] on input "22-25 per hour" at bounding box center [359, 210] width 226 height 25
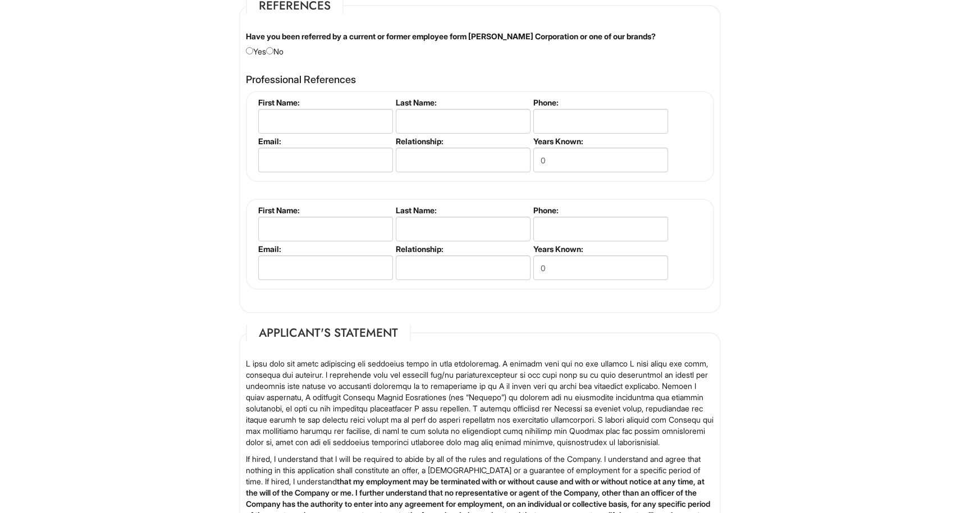
scroll to position [1618, 0]
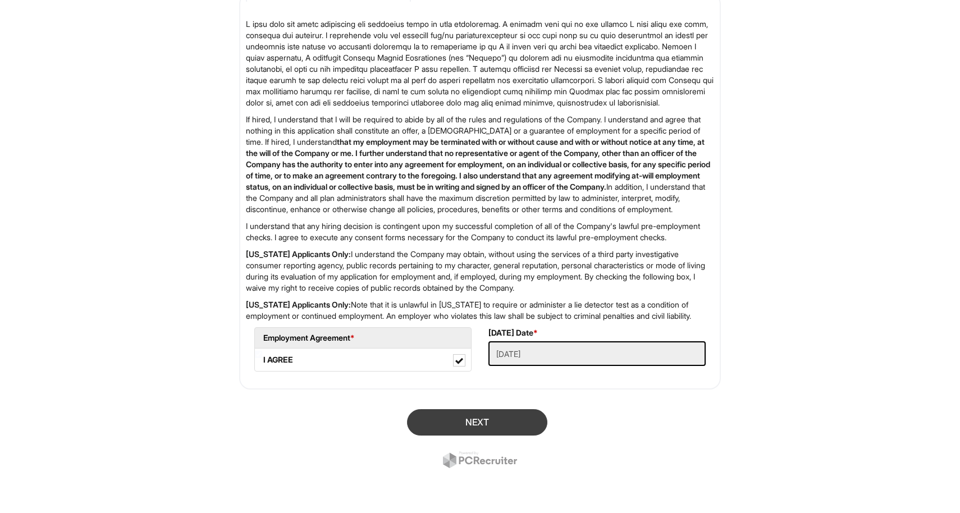
type input "22-25 per hour"
click at [497, 426] on button "Next" at bounding box center [477, 422] width 140 height 26
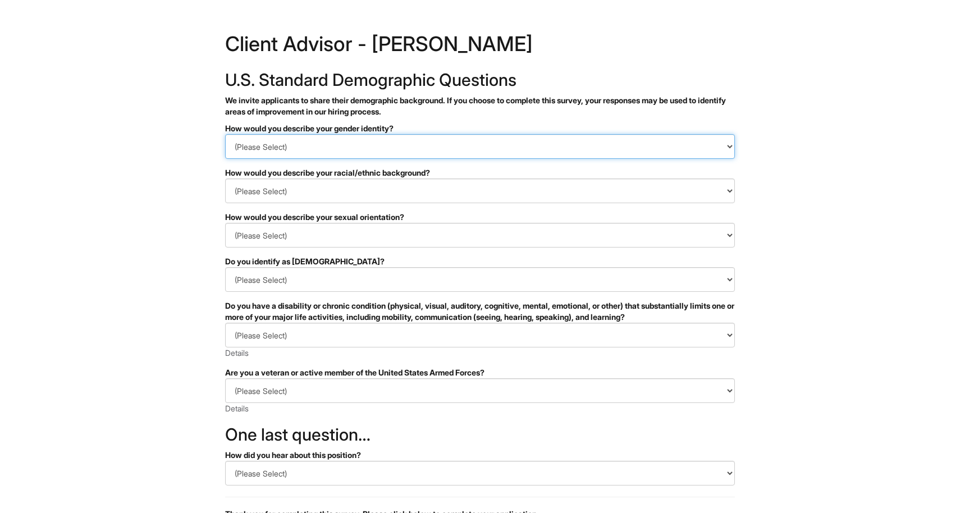
click at [376, 156] on select "(Please Select) Man Woman [DEMOGRAPHIC_DATA] I prefer to self-describe I don't …" at bounding box center [480, 146] width 510 height 25
select select "Woman"
click at [225, 134] on select "(Please Select) Man Woman [DEMOGRAPHIC_DATA] I prefer to self-describe I don't …" at bounding box center [480, 146] width 510 height 25
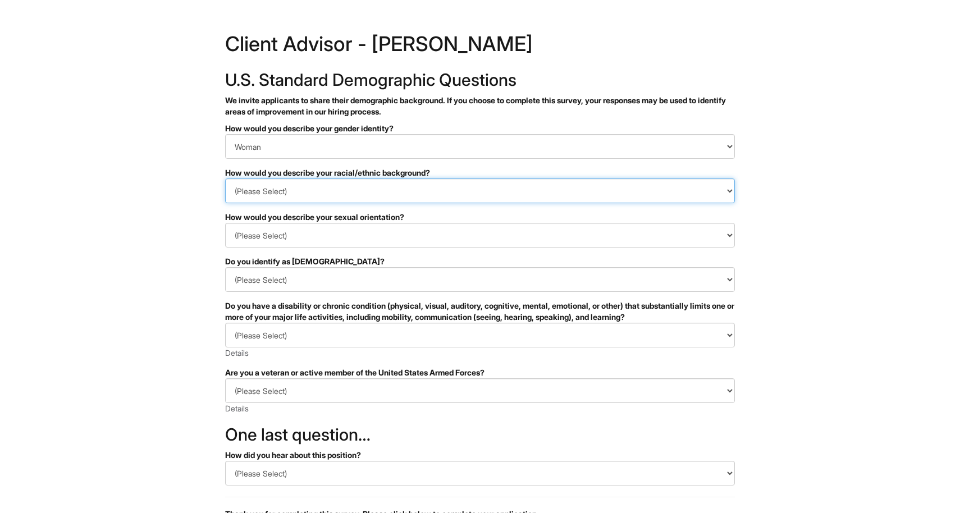
click at [348, 195] on select "(Please Select) [DEMOGRAPHIC_DATA] or of [DEMOGRAPHIC_DATA] descent [DEMOGRAPHI…" at bounding box center [480, 191] width 510 height 25
select select "White or European"
click at [225, 179] on select "(Please Select) [DEMOGRAPHIC_DATA] or of [DEMOGRAPHIC_DATA] descent [DEMOGRAPHI…" at bounding box center [480, 191] width 510 height 25
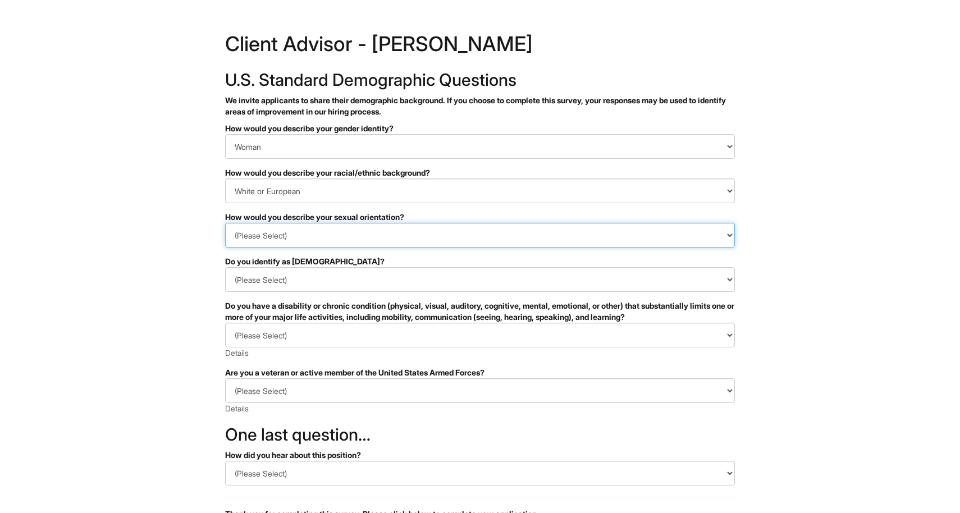
click at [325, 232] on select "(Please Select) [DEMOGRAPHIC_DATA] [DEMOGRAPHIC_DATA] and/or [DEMOGRAPHIC_DATA]…" at bounding box center [480, 235] width 510 height 25
select select "[DEMOGRAPHIC_DATA]"
click at [225, 223] on select "(Please Select) [DEMOGRAPHIC_DATA] [DEMOGRAPHIC_DATA] and/or [DEMOGRAPHIC_DATA]…" at bounding box center [480, 235] width 510 height 25
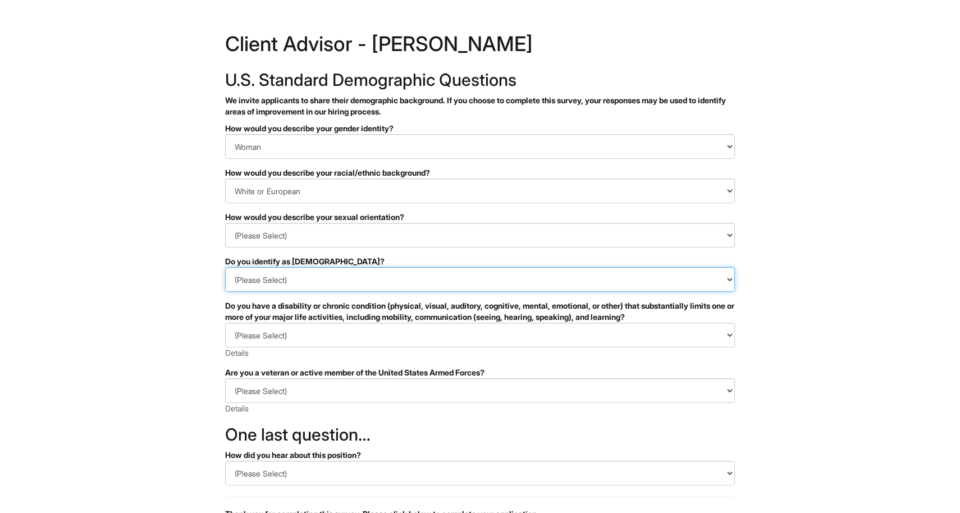
click at [304, 285] on select "(Please Select) Yes No I prefer to self-describe I don't wish to answer" at bounding box center [480, 279] width 510 height 25
select select "No"
click at [225, 267] on select "(Please Select) Yes No I prefer to self-describe I don't wish to answer" at bounding box center [480, 279] width 510 height 25
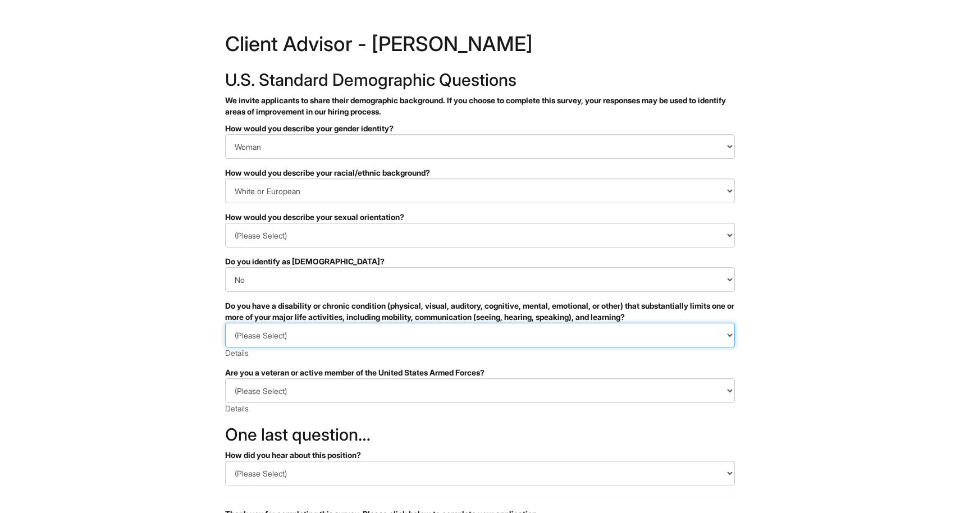
click at [290, 331] on select "(Please Select) YES, I HAVE A DISABILITY (or previously had a disability) NO, I…" at bounding box center [480, 335] width 510 height 25
select select "NO, I DON'T HAVE A DISABILITY"
click at [225, 323] on select "(Please Select) YES, I HAVE A DISABILITY (or previously had a disability) NO, I…" at bounding box center [480, 335] width 510 height 25
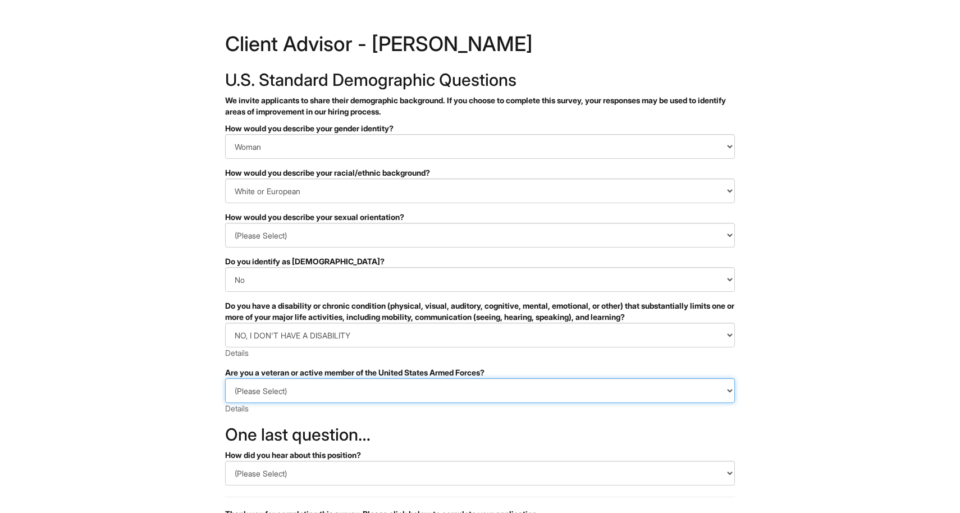
click at [283, 388] on select "(Please Select) I IDENTIFY AS ONE OR MORE OF THE CLASSIFICATIONS OF PROTECTED V…" at bounding box center [480, 391] width 510 height 25
select select "I AM NOT A PROTECTED VETERAN"
click at [225, 379] on select "(Please Select) I IDENTIFY AS ONE OR MORE OF THE CLASSIFICATIONS OF PROTECTED V…" at bounding box center [480, 391] width 510 height 25
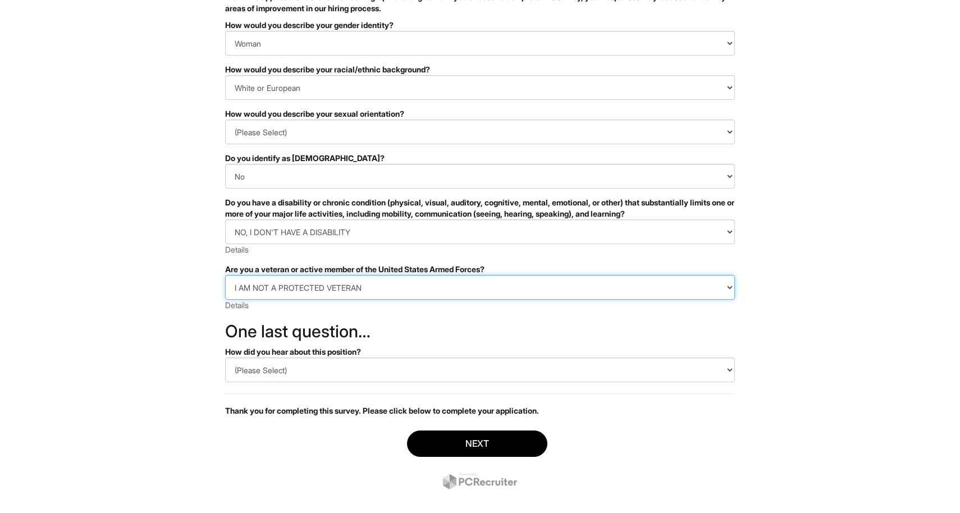
scroll to position [119, 0]
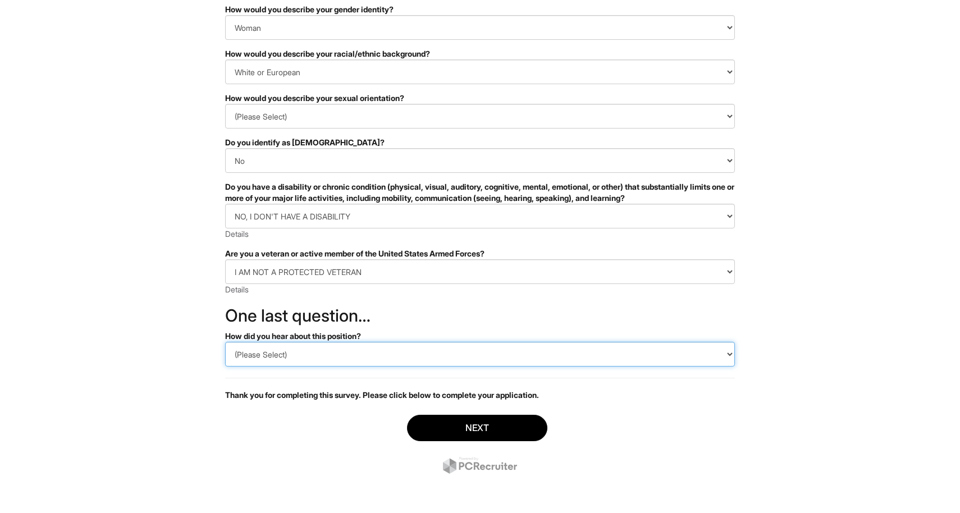
click at [299, 365] on select "(Please Select) CareerBuilder Indeed LinkedIn Monster Referral Other" at bounding box center [480, 354] width 510 height 25
select select "LinkedIn"
click at [225, 342] on select "(Please Select) CareerBuilder Indeed LinkedIn Monster Referral Other" at bounding box center [480, 354] width 510 height 25
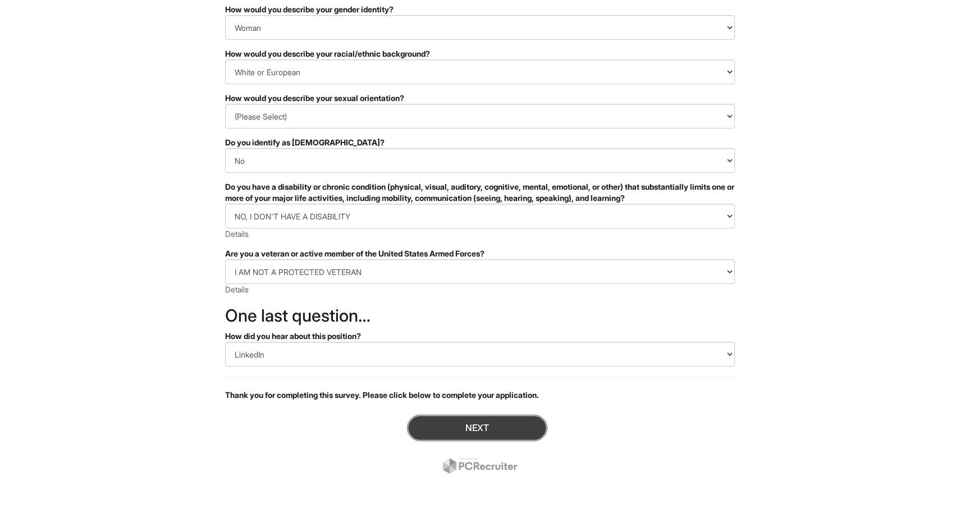
click at [475, 420] on button "Next" at bounding box center [477, 428] width 140 height 26
